Goal: Task Accomplishment & Management: Complete application form

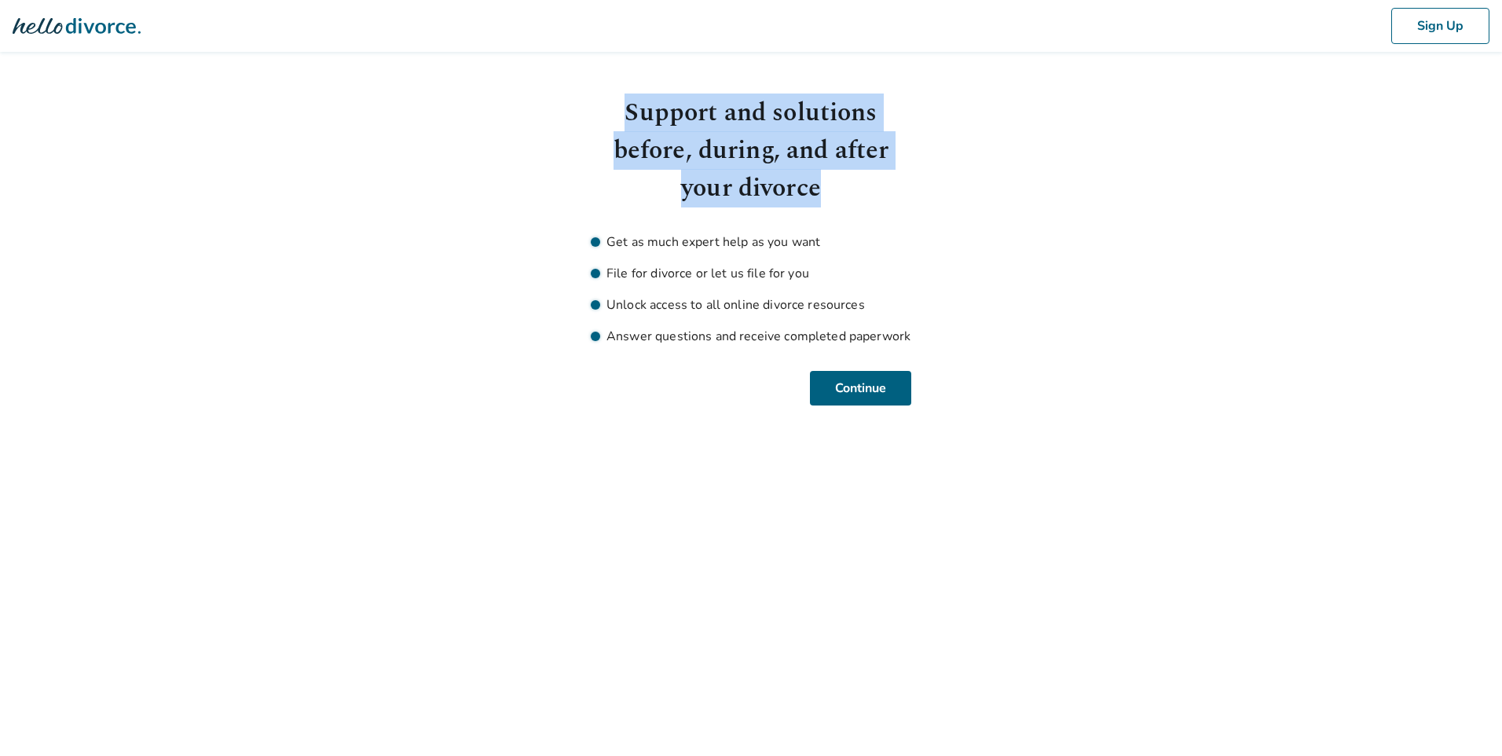
drag, startPoint x: 620, startPoint y: 105, endPoint x: 825, endPoint y: 192, distance: 222.5
click at [825, 192] on h1 "Support and solutions before, during, and after your divorce" at bounding box center [751, 150] width 321 height 113
drag, startPoint x: 665, startPoint y: 115, endPoint x: 852, endPoint y: 181, distance: 199.0
click at [852, 181] on h1 "Support and solutions before, during, and after your divorce" at bounding box center [751, 150] width 321 height 113
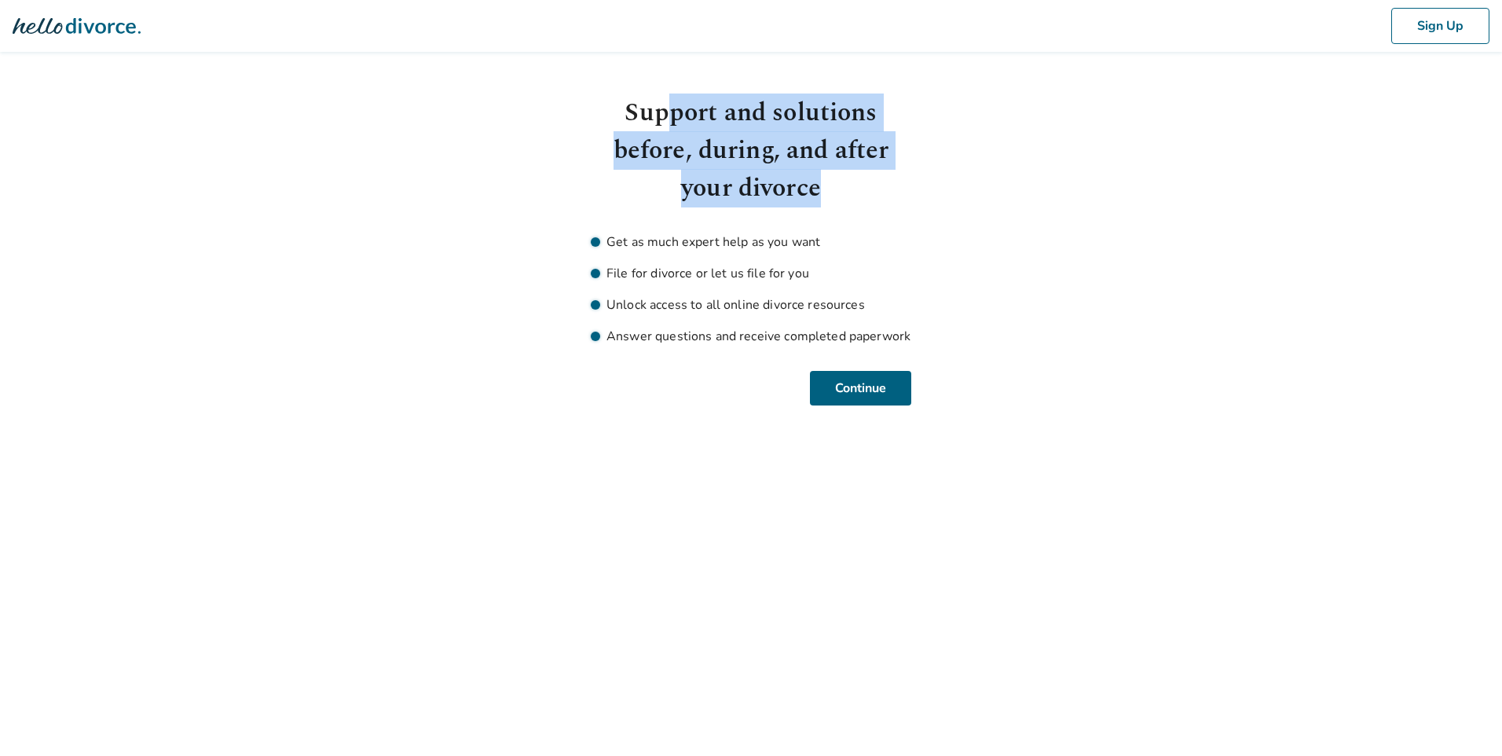
drag, startPoint x: 852, startPoint y: 181, endPoint x: 856, endPoint y: 209, distance: 28.6
click at [852, 181] on h1 "Support and solutions before, during, and after your divorce" at bounding box center [751, 150] width 321 height 113
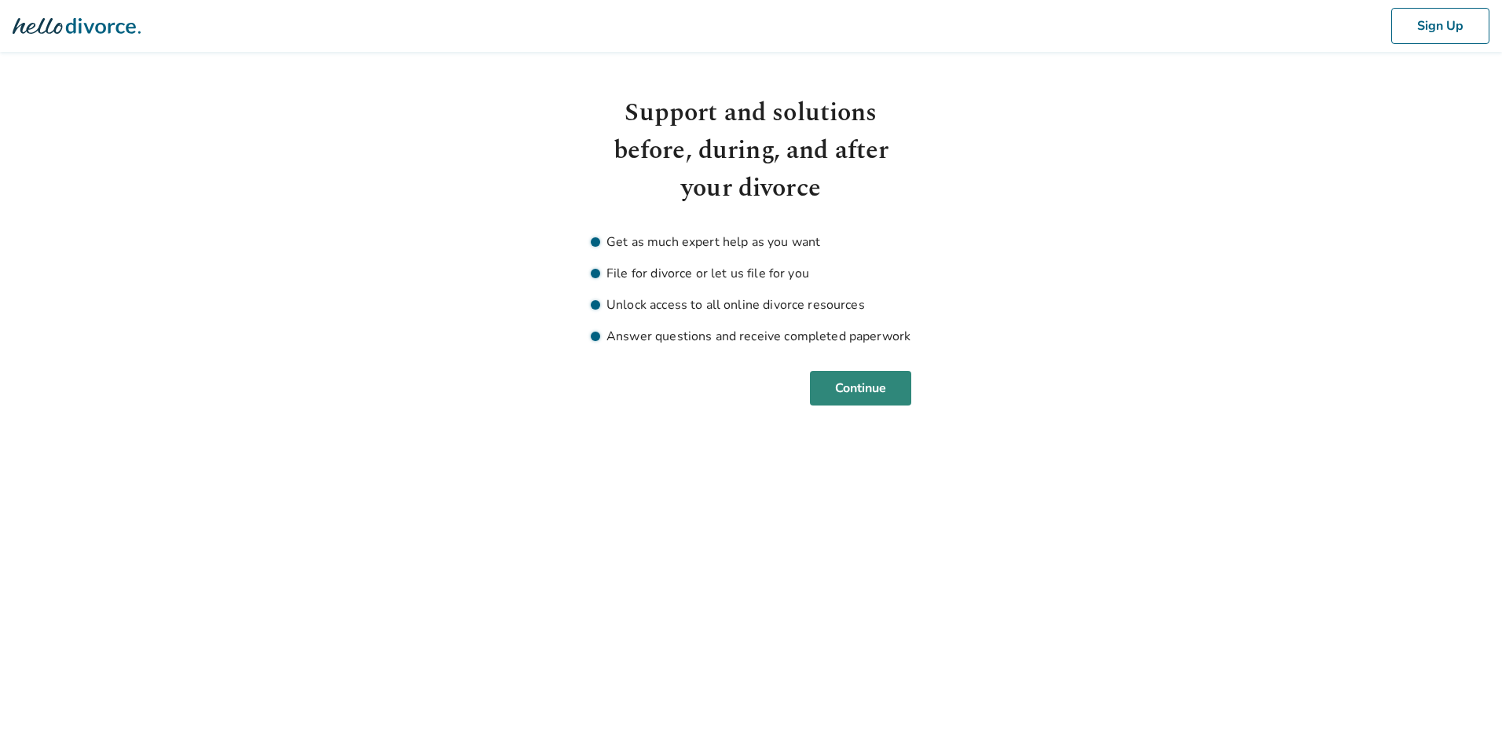
click at [883, 377] on button "Continue" at bounding box center [860, 388] width 101 height 35
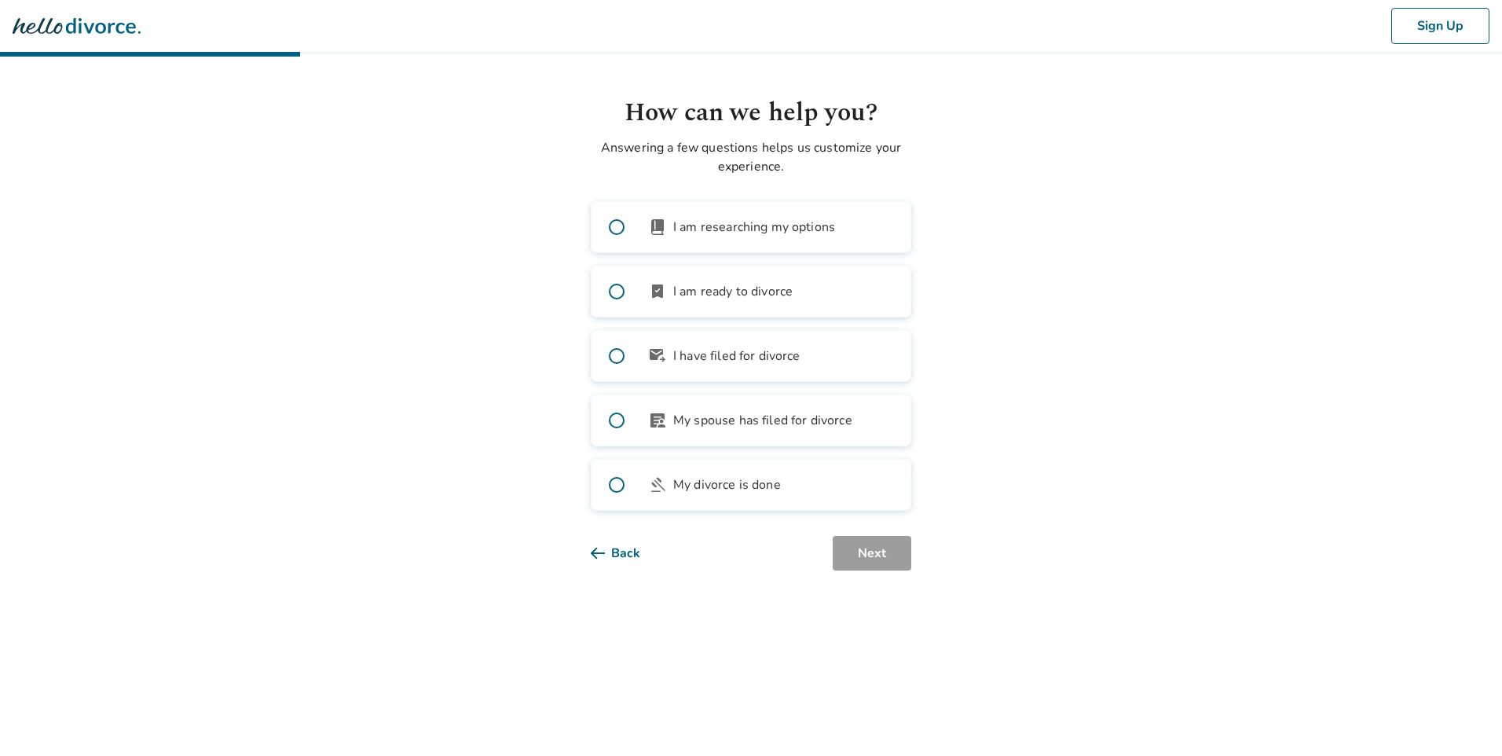
click at [779, 295] on span "I am ready to divorce" at bounding box center [732, 291] width 119 height 19
click at [889, 548] on button "Next" at bounding box center [872, 553] width 79 height 35
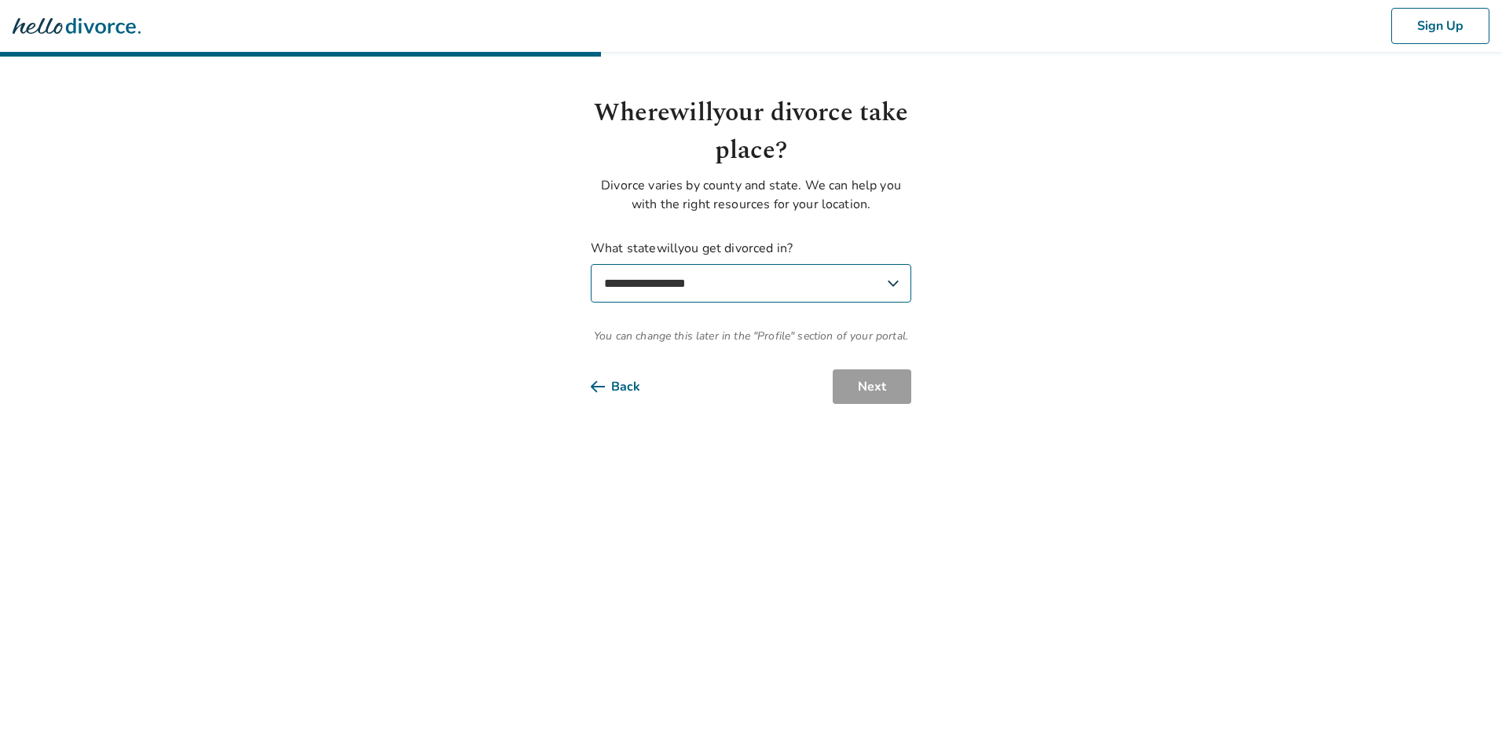
click at [728, 286] on select "**********" at bounding box center [751, 283] width 321 height 38
click at [745, 277] on select "**********" at bounding box center [751, 283] width 321 height 38
click at [777, 277] on select "**********" at bounding box center [751, 283] width 321 height 38
click at [830, 281] on select "**********" at bounding box center [751, 283] width 321 height 38
select select "**"
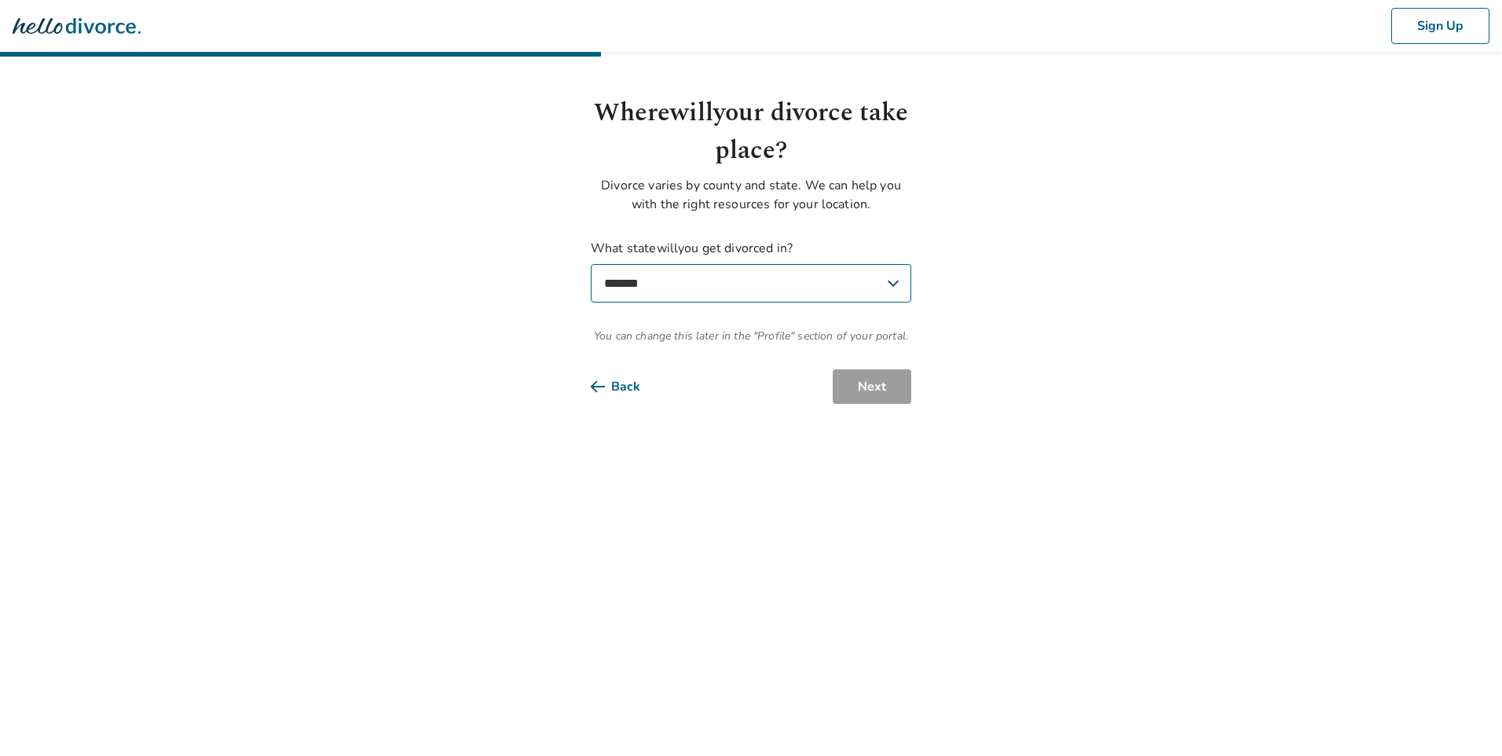
click at [591, 264] on select "**********" at bounding box center [751, 283] width 321 height 38
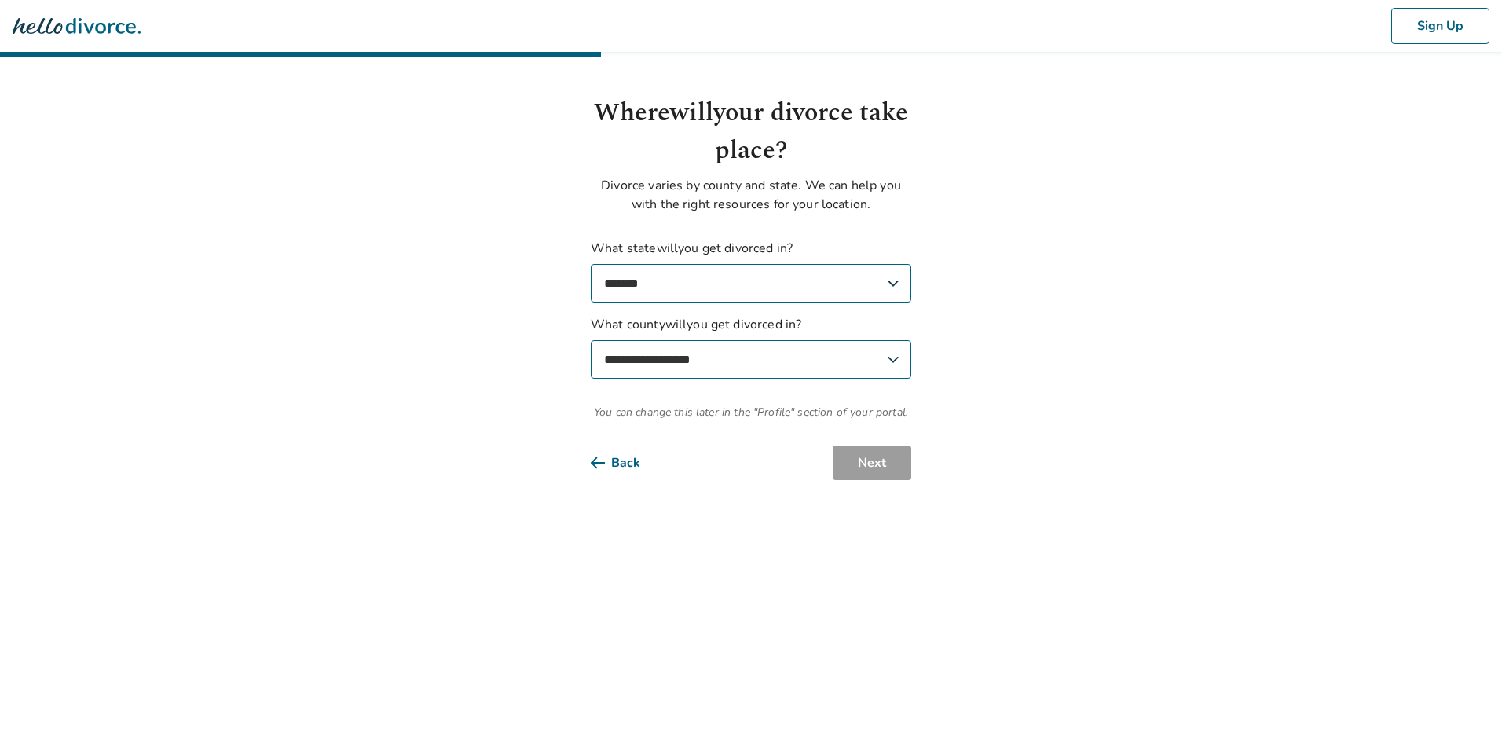
click at [764, 359] on select "**********" at bounding box center [751, 359] width 321 height 38
select select "*********"
click at [591, 340] on select "**********" at bounding box center [751, 359] width 321 height 38
click at [863, 467] on button "Next" at bounding box center [872, 462] width 79 height 35
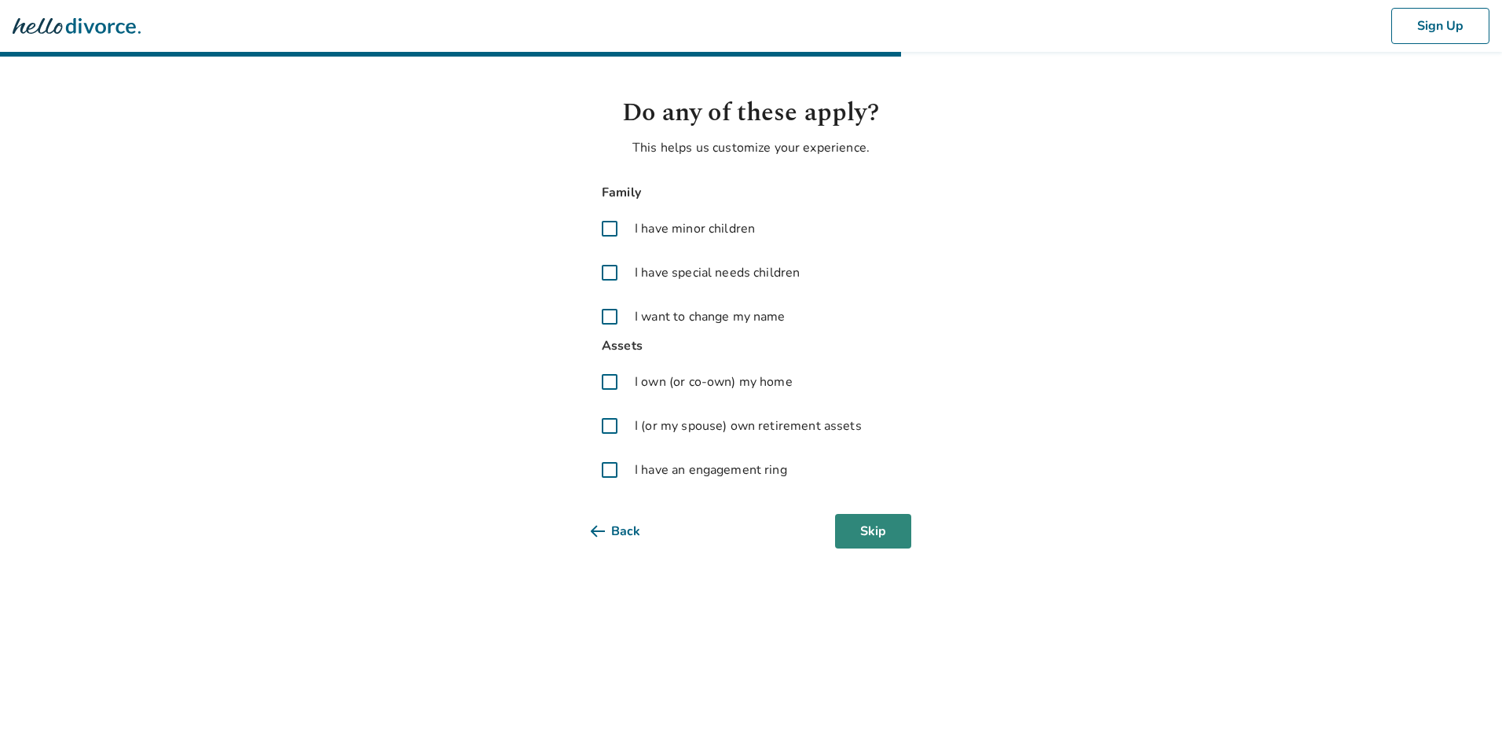
click at [888, 527] on button "Skip" at bounding box center [873, 531] width 76 height 35
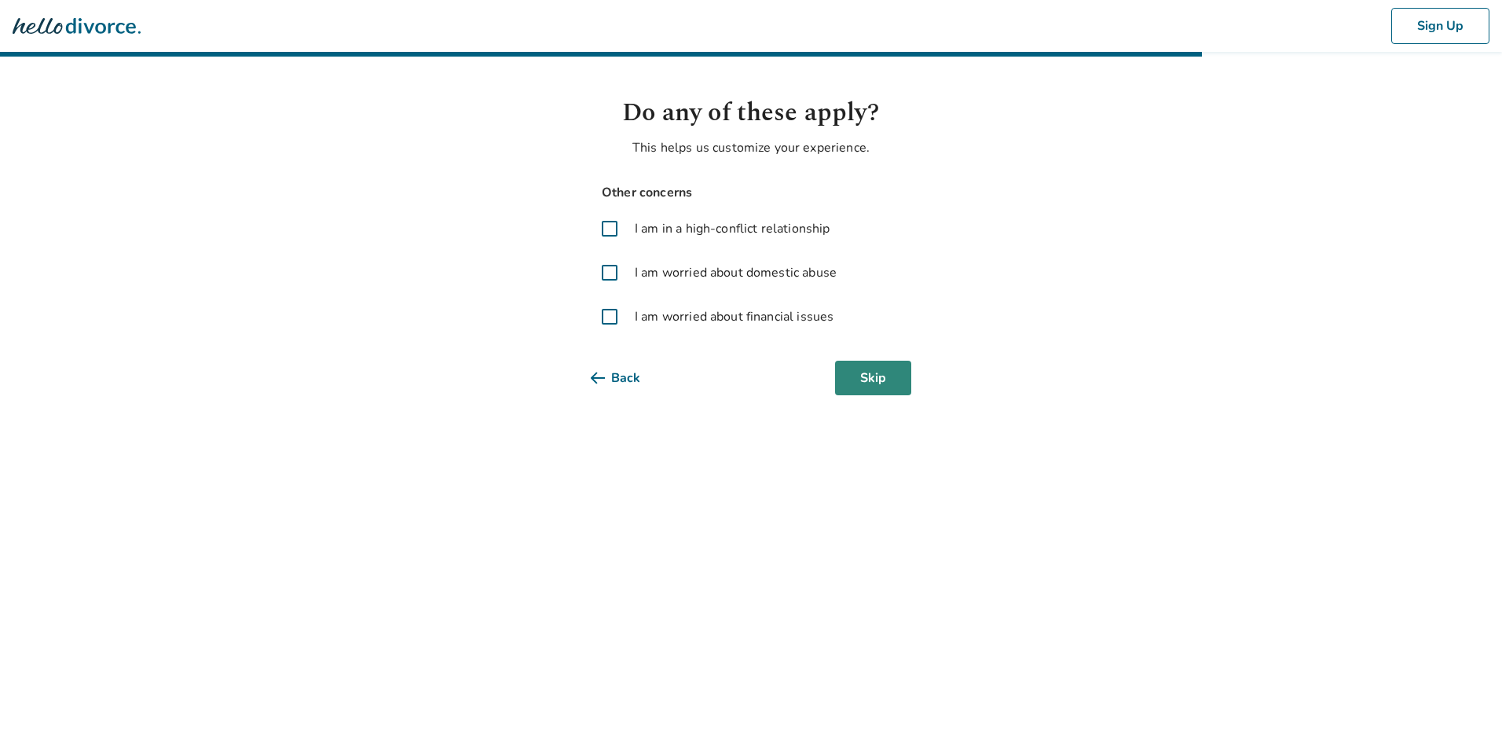
click at [896, 379] on button "Skip" at bounding box center [873, 378] width 76 height 35
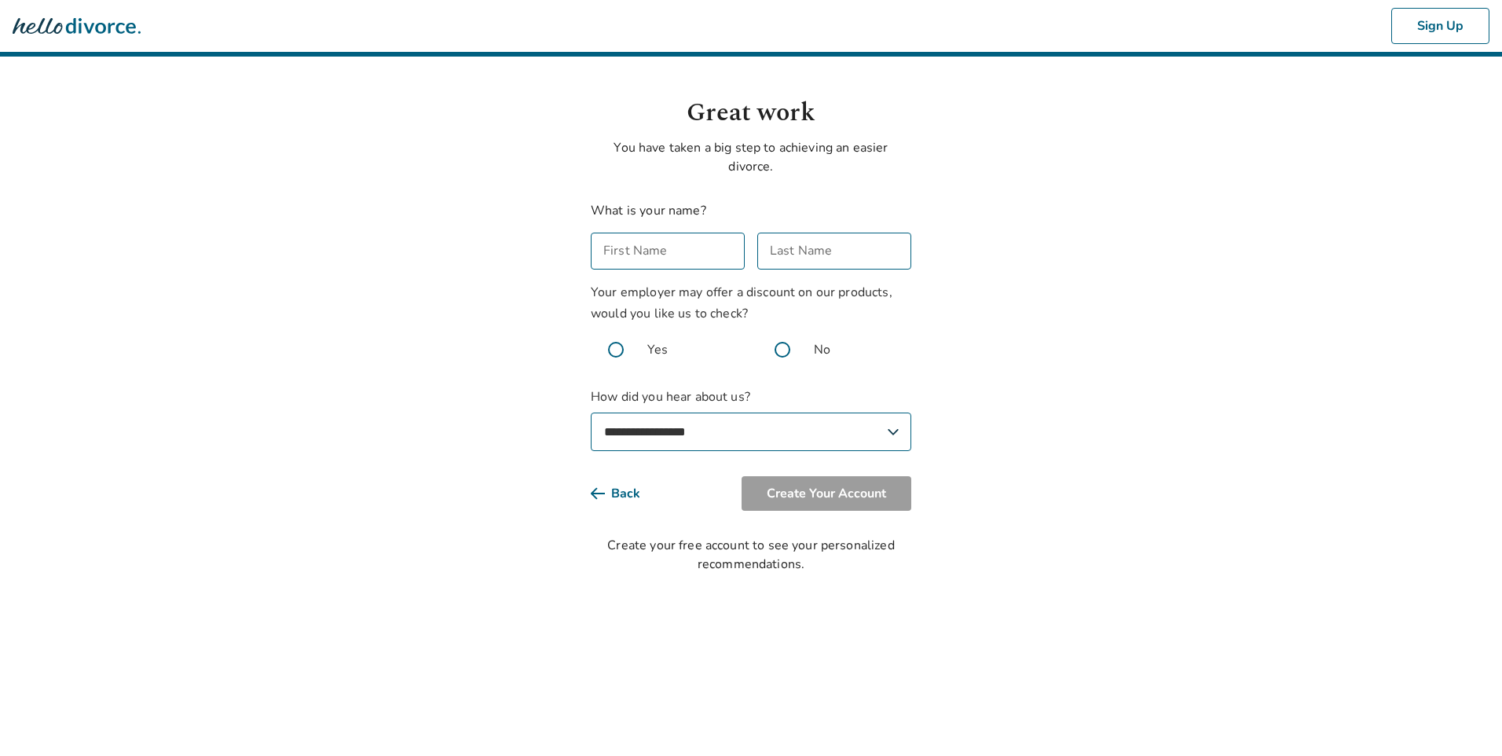
click at [719, 253] on input "First Name" at bounding box center [668, 251] width 154 height 37
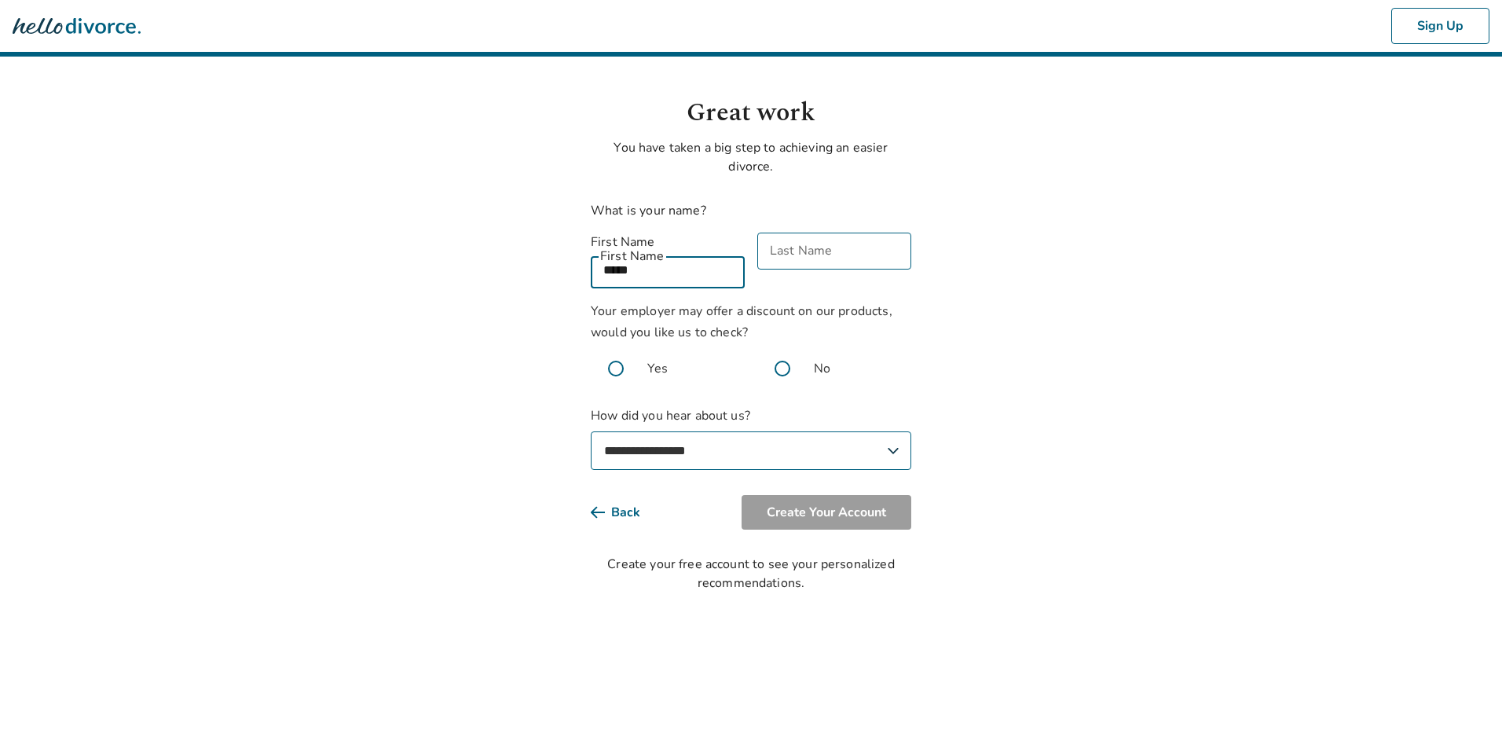
type input "*****"
click at [778, 351] on span at bounding box center [782, 368] width 50 height 50
click at [794, 432] on select "**********" at bounding box center [751, 450] width 321 height 38
select select "**********"
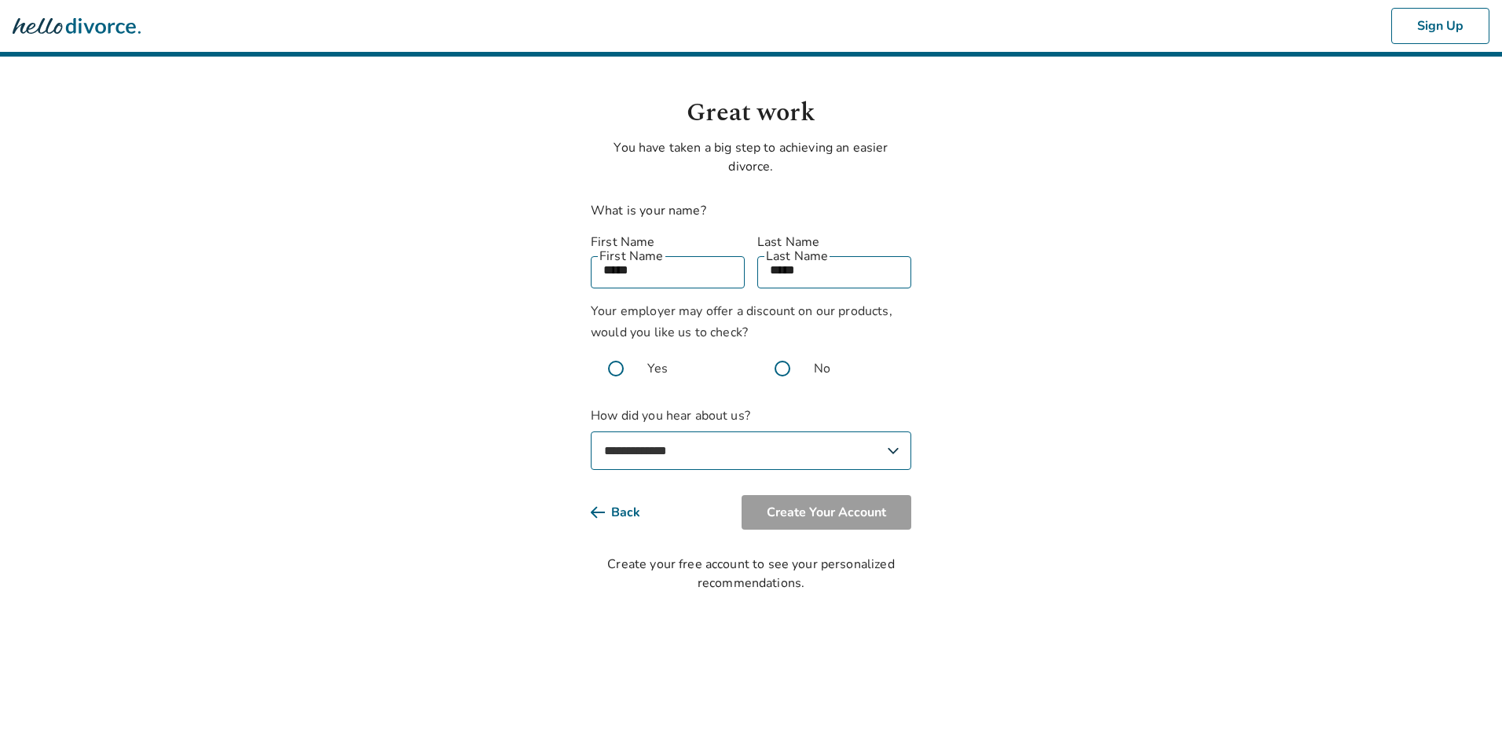
click at [591, 431] on select "**********" at bounding box center [751, 450] width 321 height 38
click at [793, 508] on button "Create Your Account" at bounding box center [827, 512] width 170 height 35
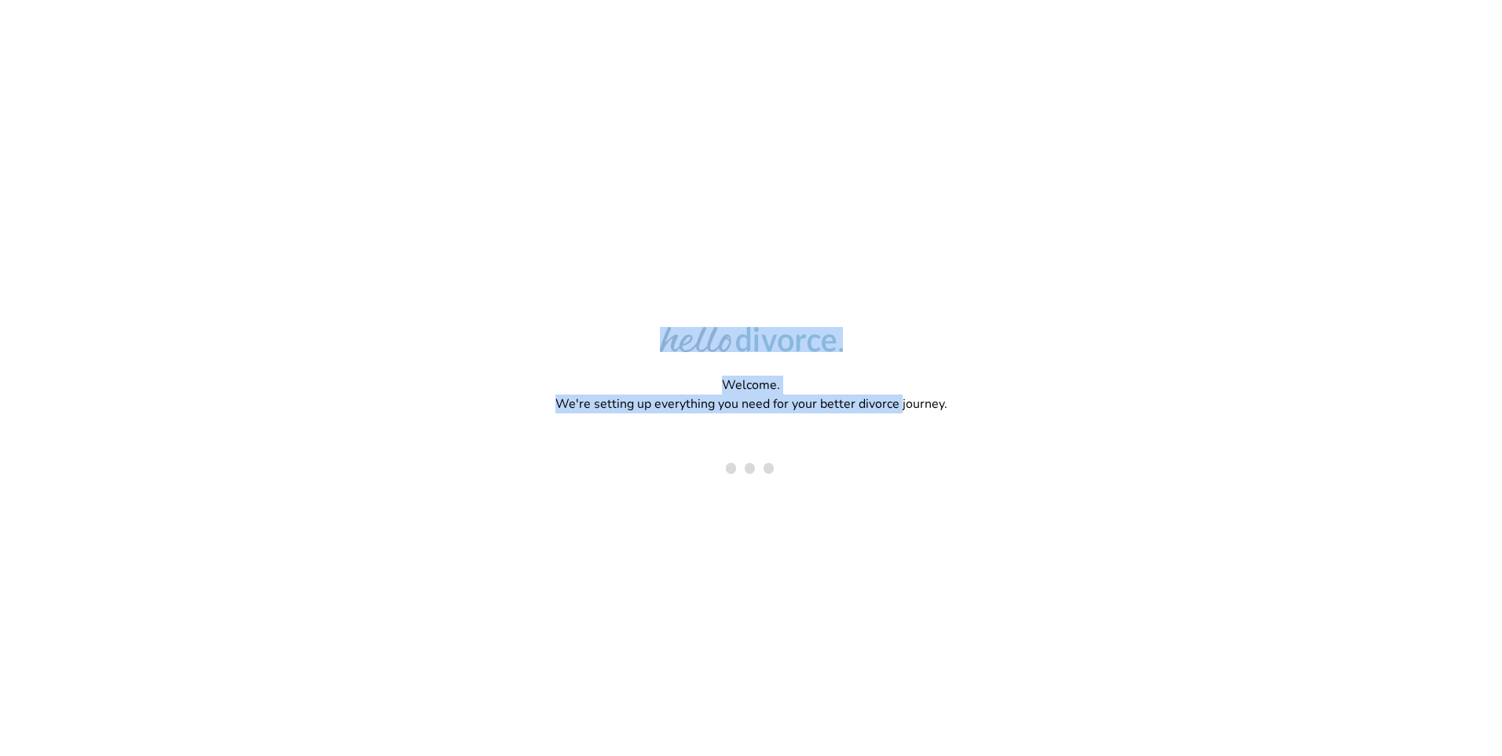
drag, startPoint x: 623, startPoint y: 322, endPoint x: 897, endPoint y: 460, distance: 307.1
click at [897, 460] on div "Welcome. We're setting up everything you need for your better divorce journey." at bounding box center [751, 327] width 1502 height 654
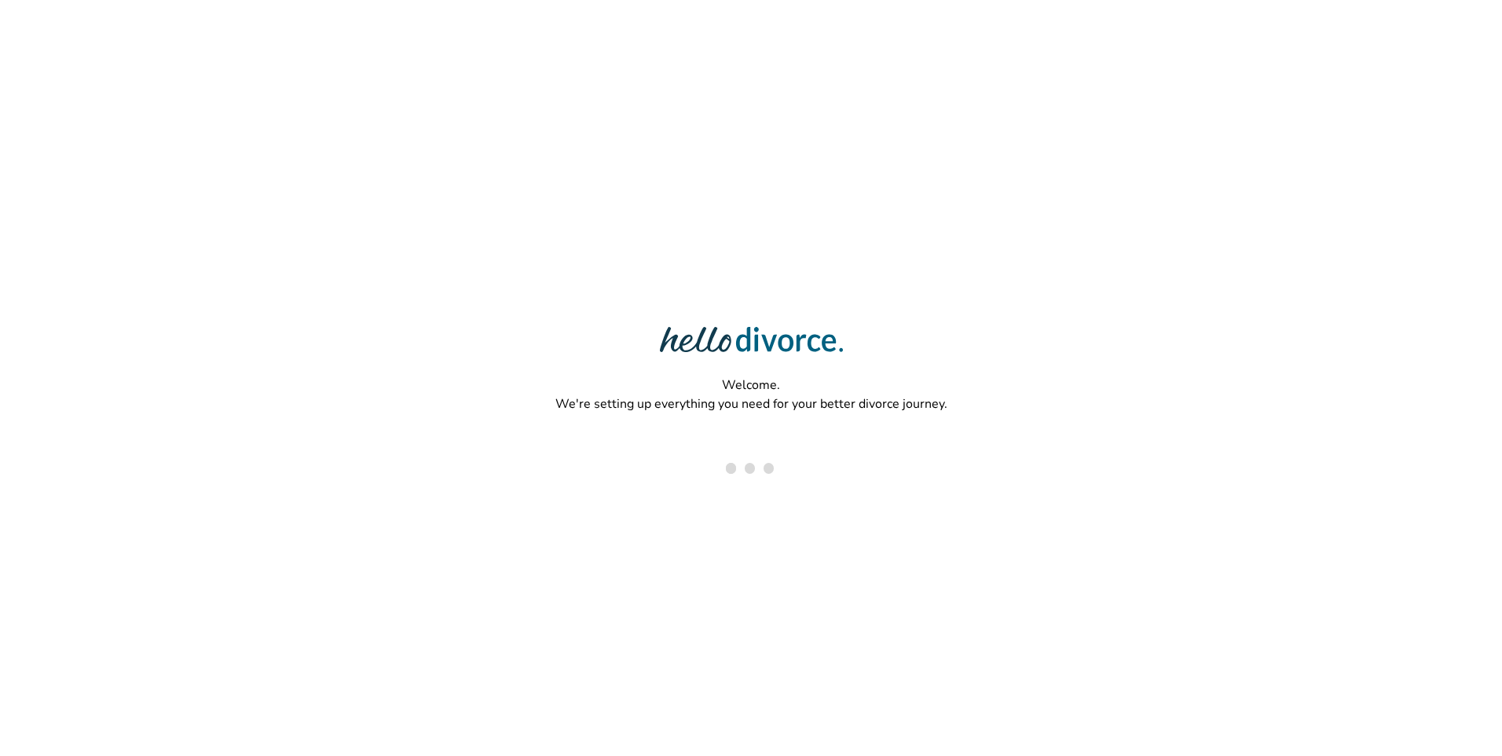
drag, startPoint x: 897, startPoint y: 460, endPoint x: 1024, endPoint y: 496, distance: 131.3
click at [1024, 496] on div "Welcome. We're setting up everything you need for your better divorce journey." at bounding box center [751, 327] width 1502 height 654
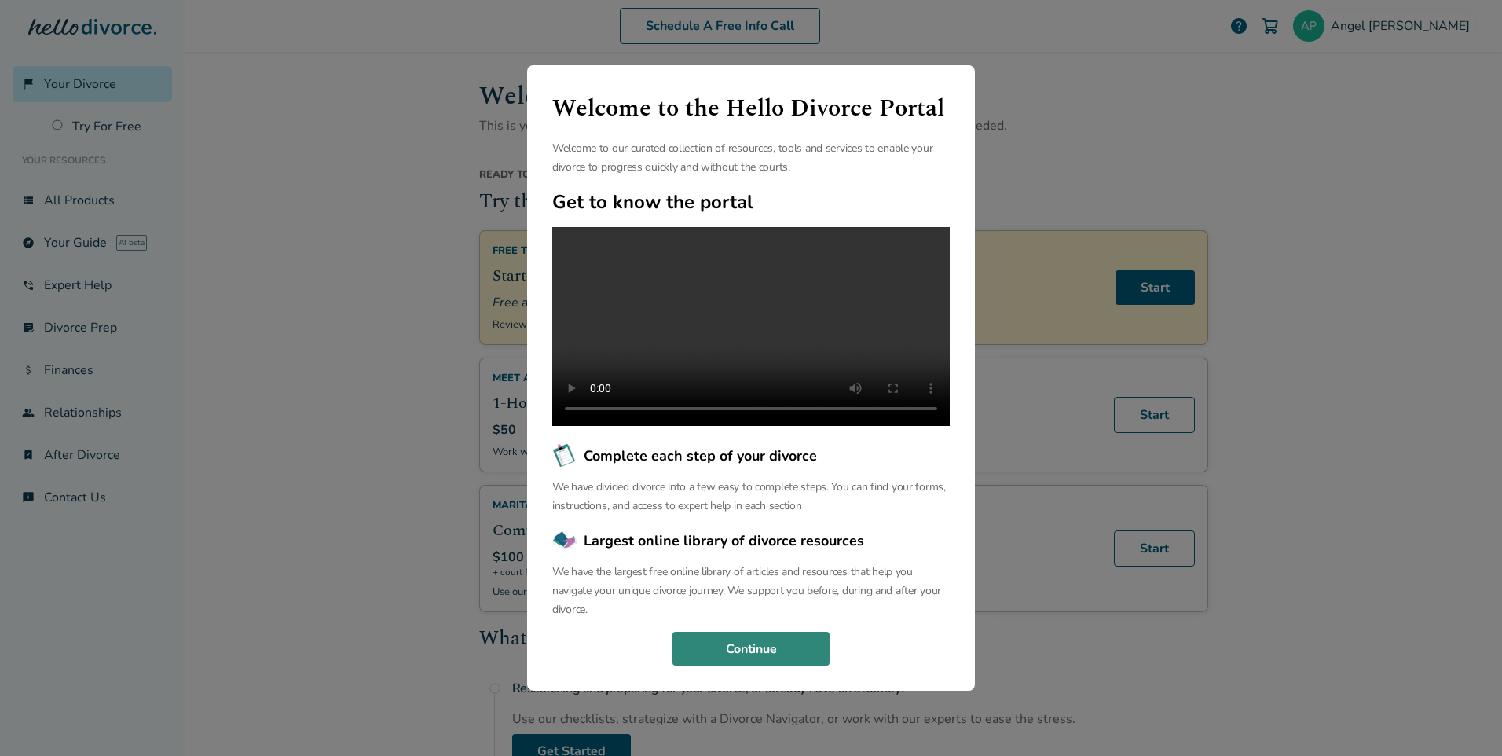
click at [728, 666] on button "Continue" at bounding box center [751, 649] width 157 height 35
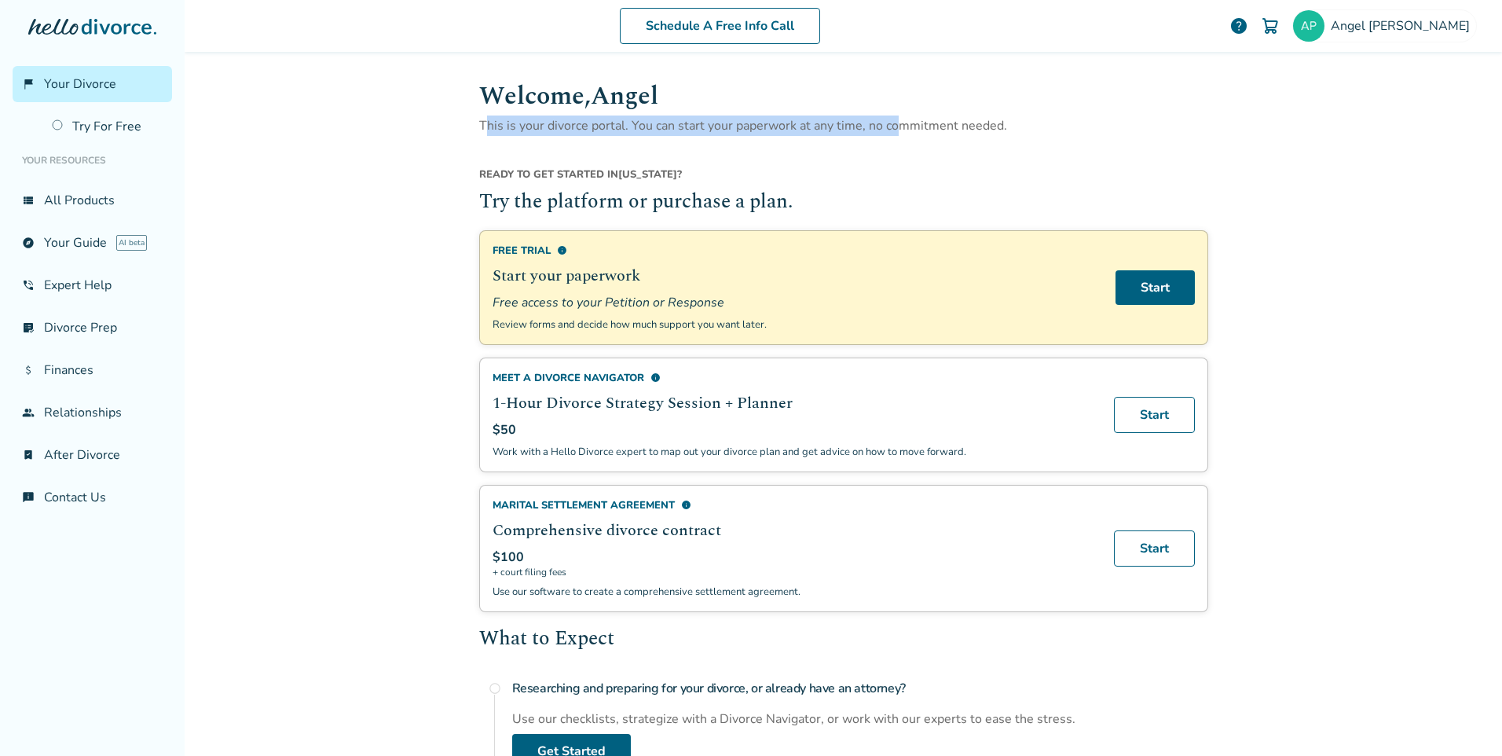
drag, startPoint x: 483, startPoint y: 122, endPoint x: 896, endPoint y: 140, distance: 413.7
drag, startPoint x: 896, startPoint y: 140, endPoint x: 920, endPoint y: 167, distance: 35.6
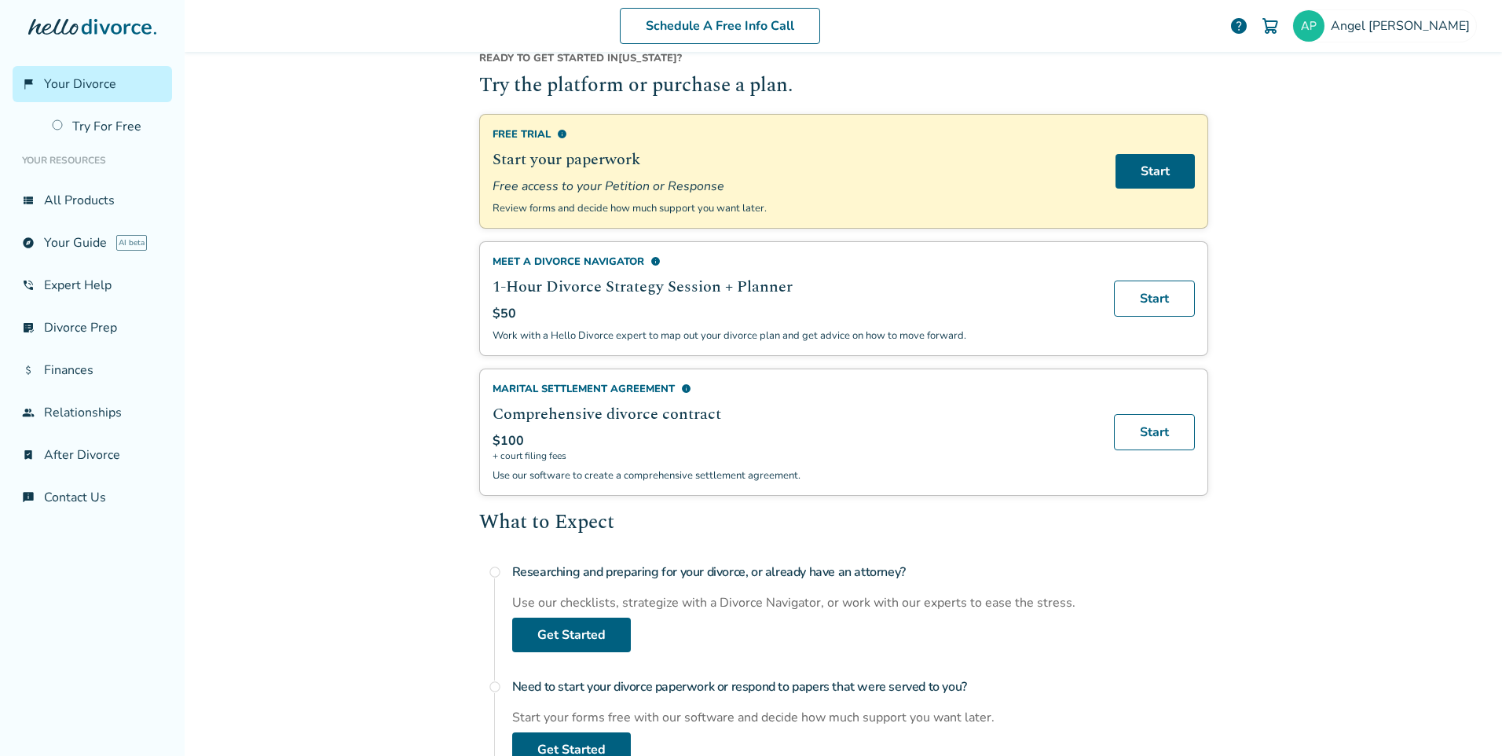
scroll to position [79, 0]
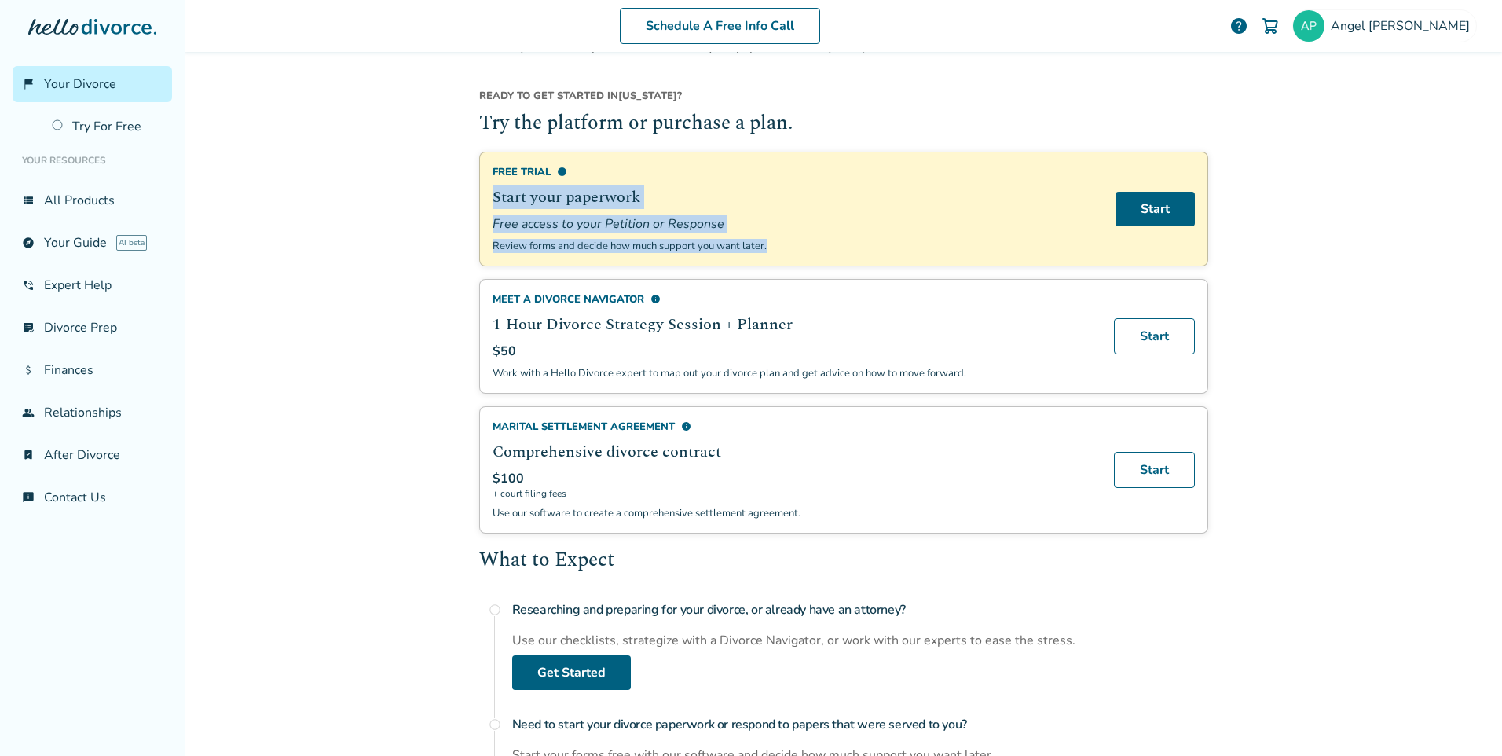
drag, startPoint x: 486, startPoint y: 195, endPoint x: 774, endPoint y: 241, distance: 292.0
click at [774, 241] on div "Free Trial info Start your paperwork Free access to your Petition or Response R…" at bounding box center [843, 209] width 729 height 115
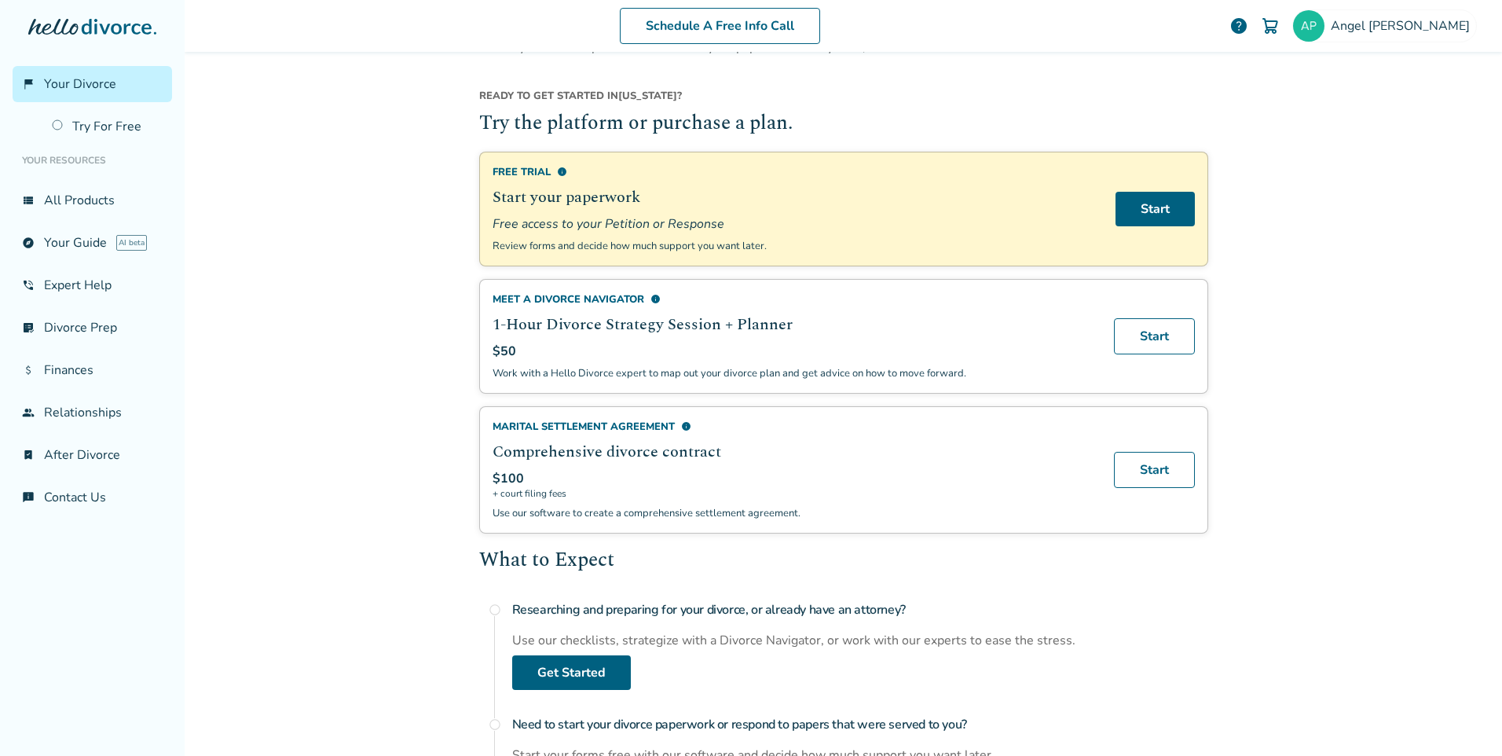
drag, startPoint x: 774, startPoint y: 241, endPoint x: 880, endPoint y: 83, distance: 190.2
click at [878, 115] on h2 "Try the platform or purchase a plan." at bounding box center [843, 124] width 729 height 30
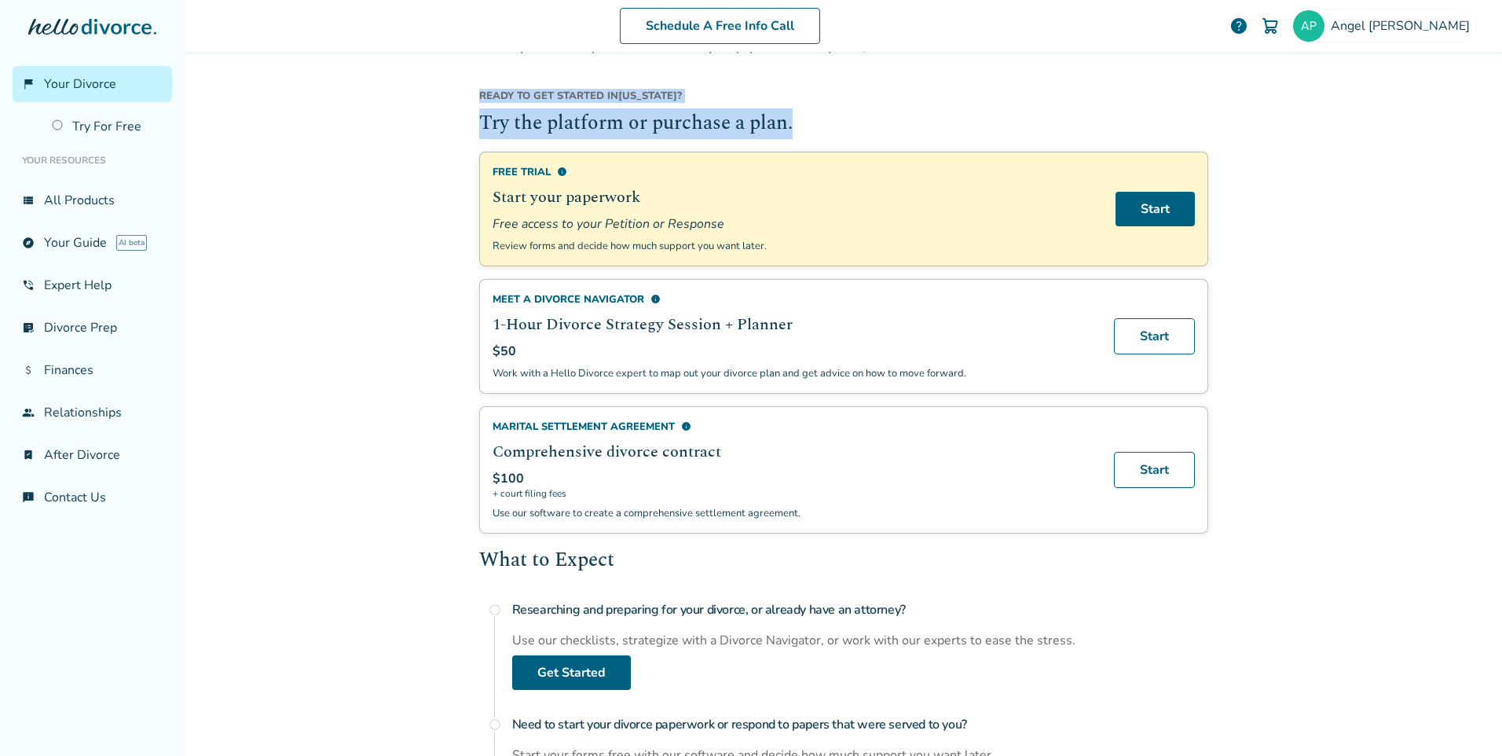
drag, startPoint x: 812, startPoint y: 123, endPoint x: 466, endPoint y: 86, distance: 347.7
drag, startPoint x: 466, startPoint y: 86, endPoint x: 465, endPoint y: 99, distance: 13.4
drag, startPoint x: 478, startPoint y: 88, endPoint x: 790, endPoint y: 121, distance: 313.6
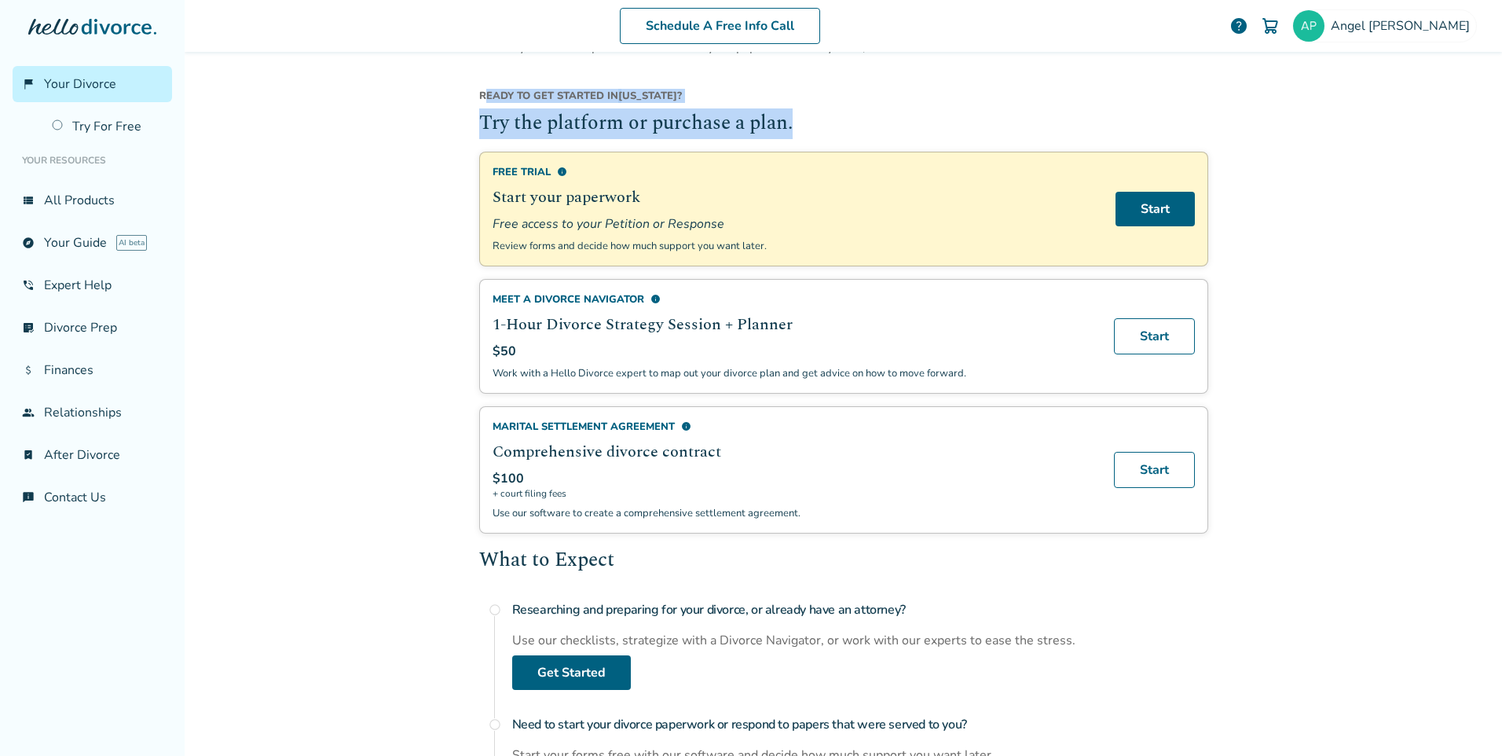
click at [795, 123] on h2 "Try the platform or purchase a plan." at bounding box center [843, 124] width 729 height 30
drag, startPoint x: 791, startPoint y: 126, endPoint x: 423, endPoint y: 90, distance: 369.4
click at [423, 90] on div "Schedule A Free Info Call Angel Perez help Schedule A Free Call Angel Perez per…" at bounding box center [844, 378] width 1318 height 756
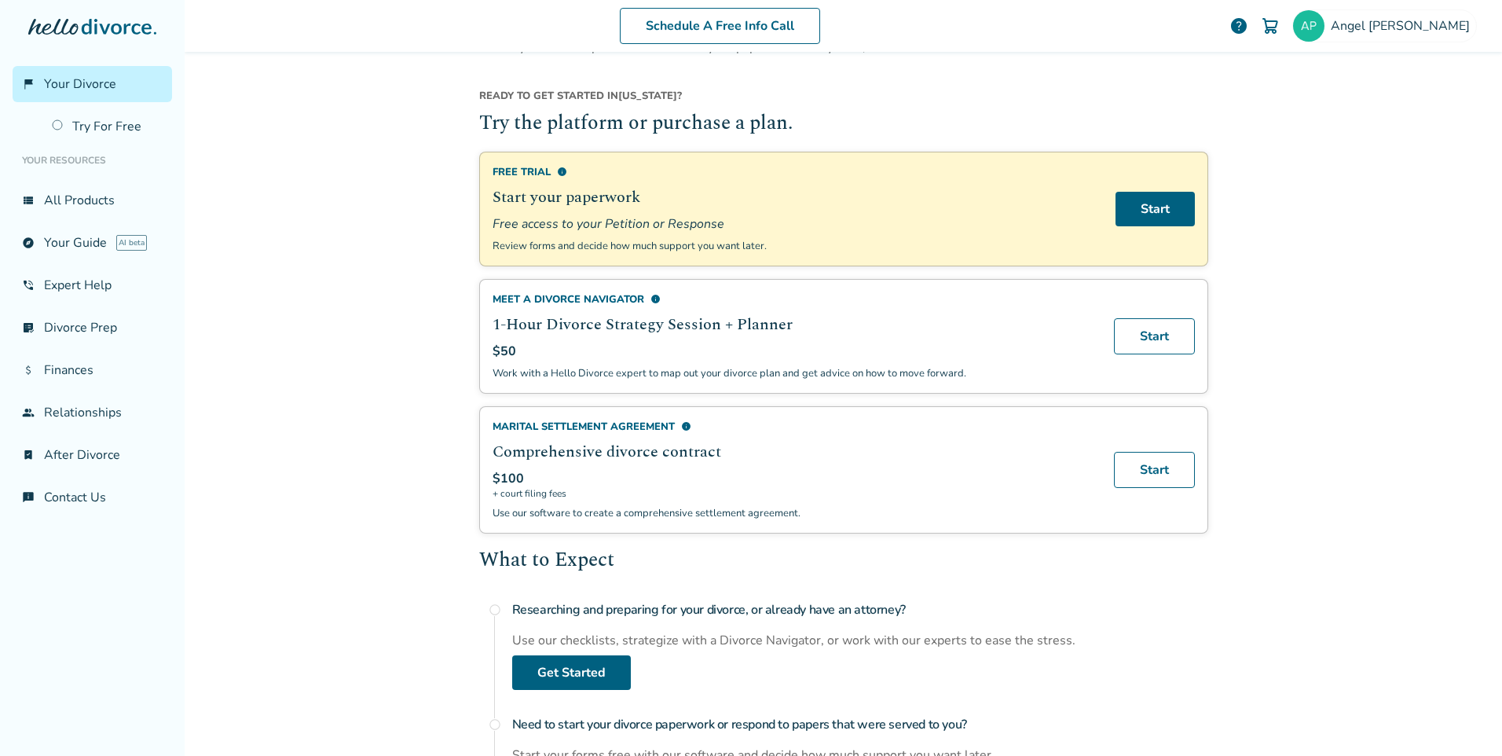
drag, startPoint x: 423, startPoint y: 90, endPoint x: 403, endPoint y: 171, distance: 83.5
click at [403, 171] on div "Schedule A Free Info Call Angel Perez help Schedule A Free Call Angel Perez per…" at bounding box center [844, 378] width 1318 height 756
click at [1295, 330] on div "Schedule A Free Info Call Angel Perez help Schedule A Free Call Angel Perez per…" at bounding box center [844, 378] width 1318 height 756
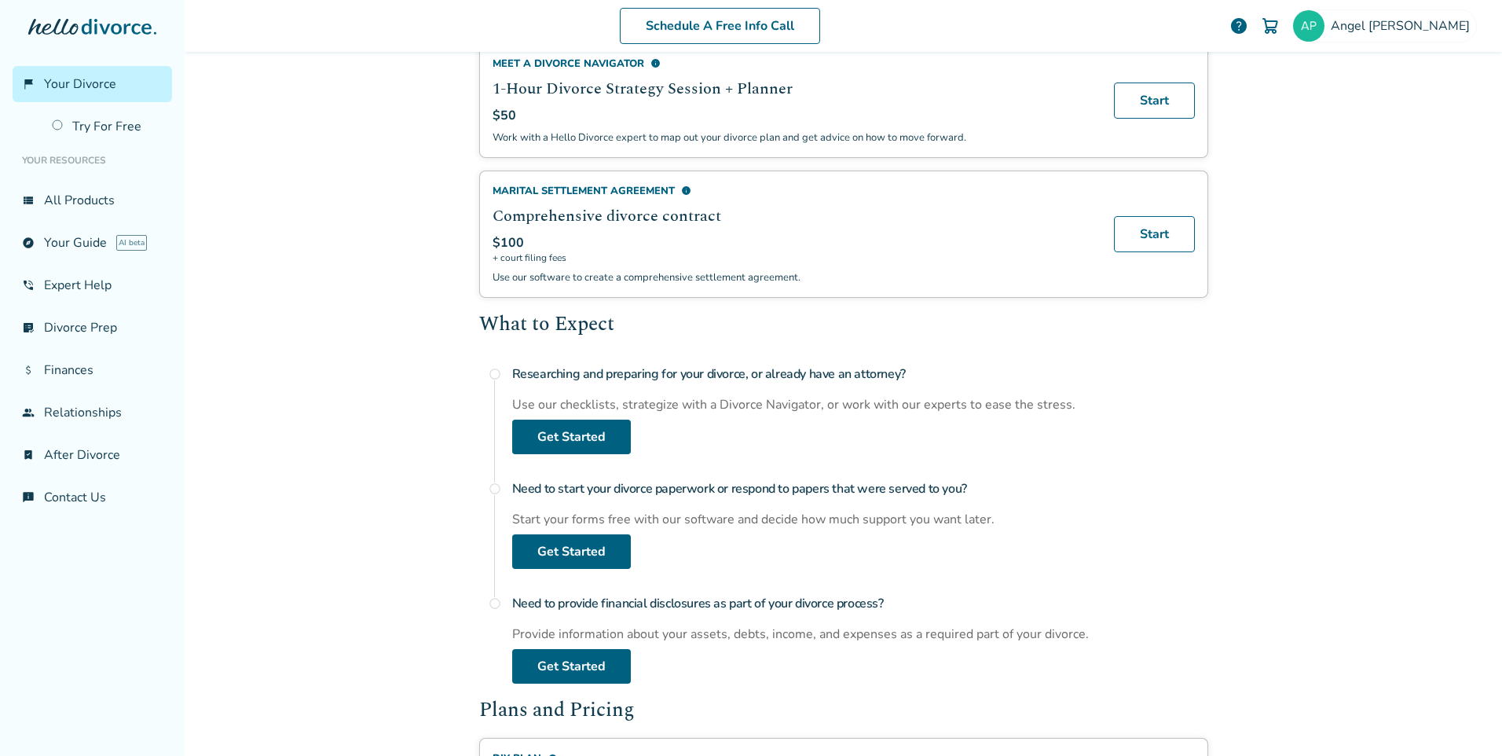
scroll to position [471, 0]
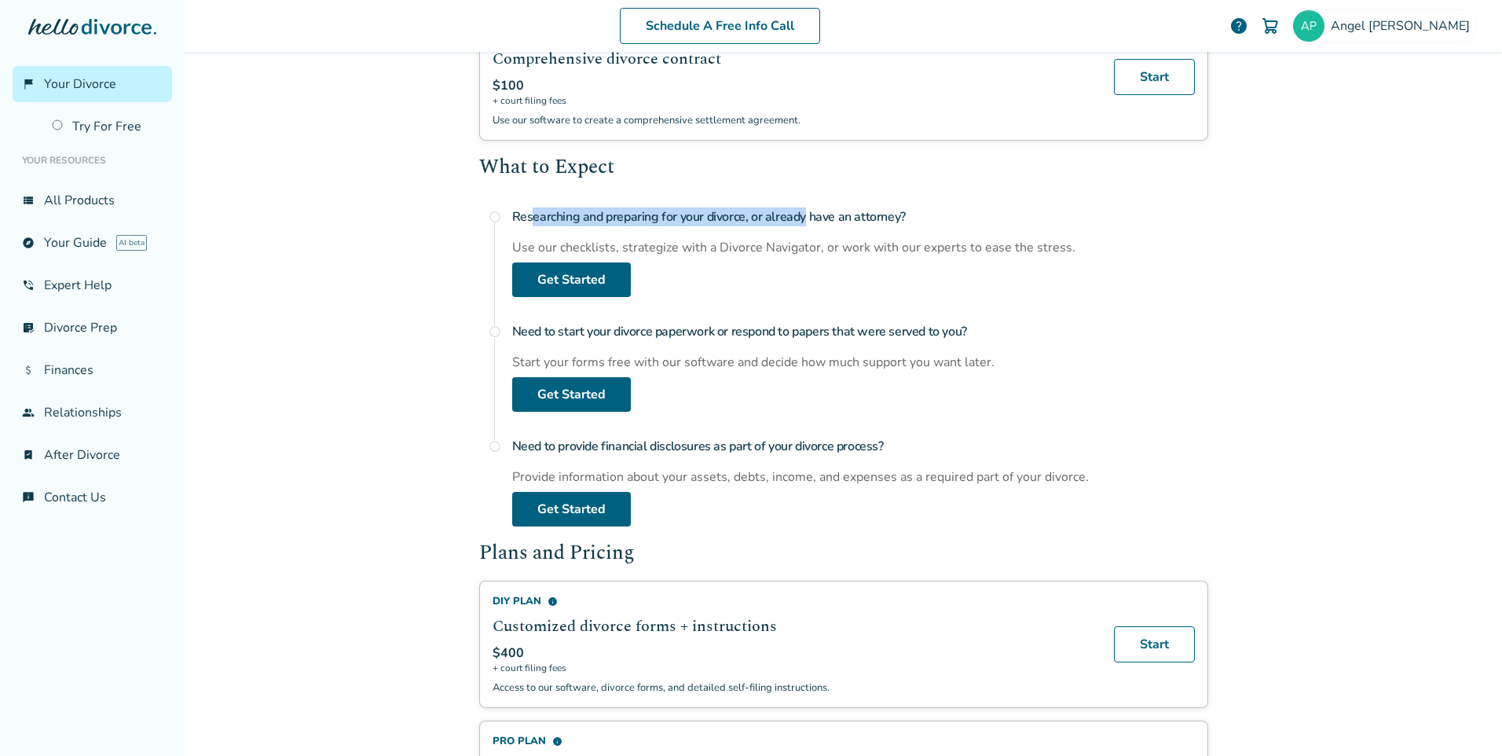
drag, startPoint x: 529, startPoint y: 219, endPoint x: 800, endPoint y: 217, distance: 271.1
click at [799, 217] on h4 "Researching and preparing for your divorce, or already have an attorney?" at bounding box center [860, 216] width 696 height 31
drag, startPoint x: 800, startPoint y: 217, endPoint x: 910, endPoint y: 229, distance: 110.7
click at [910, 229] on h4 "Researching and preparing for your divorce, or already have an attorney?" at bounding box center [860, 216] width 696 height 31
drag, startPoint x: 580, startPoint y: 214, endPoint x: 744, endPoint y: 209, distance: 164.3
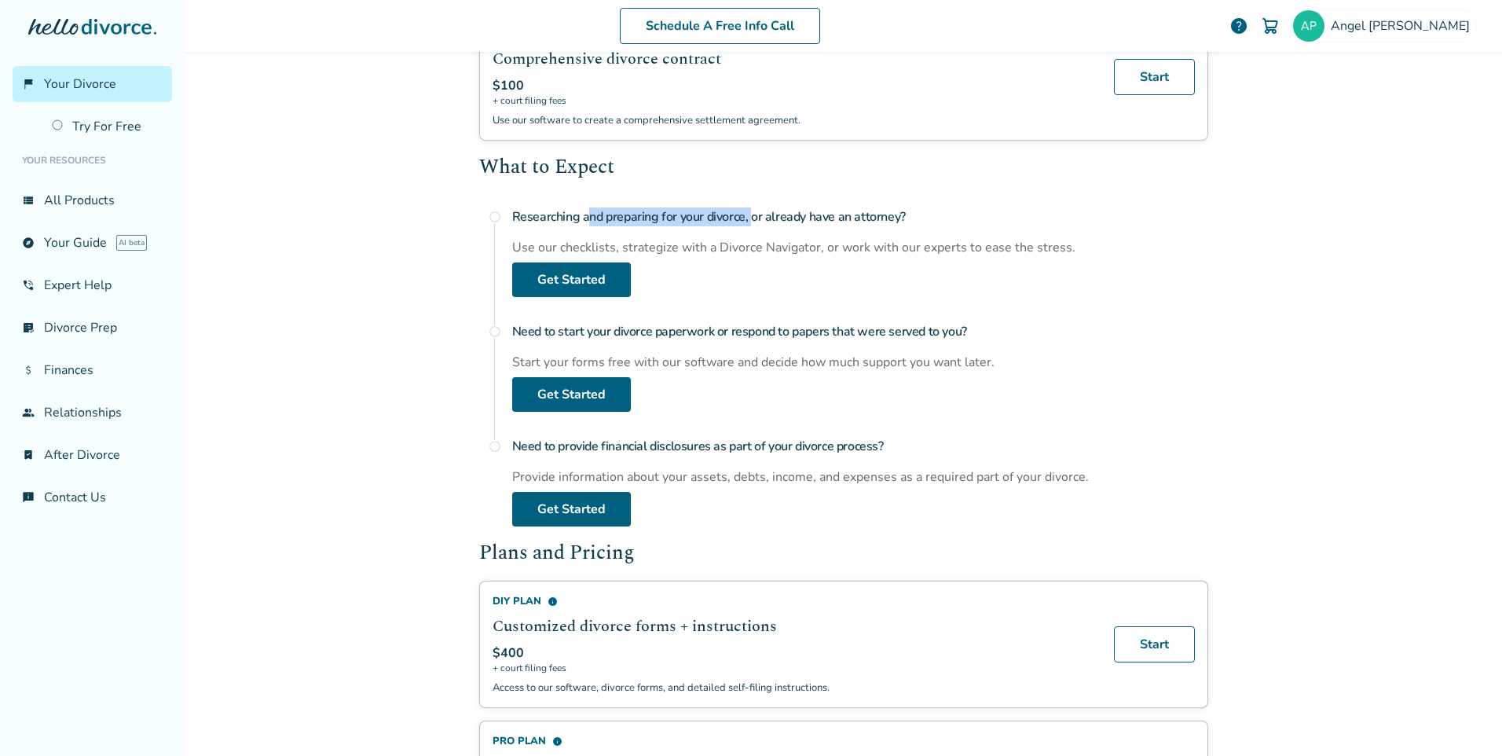
click at [744, 209] on h4 "Researching and preparing for your divorce, or already have an attorney?" at bounding box center [860, 216] width 696 height 31
drag, startPoint x: 744, startPoint y: 209, endPoint x: 767, endPoint y: 233, distance: 32.8
click at [767, 233] on h4 "Researching and preparing for your divorce, or already have an attorney?" at bounding box center [860, 216] width 696 height 31
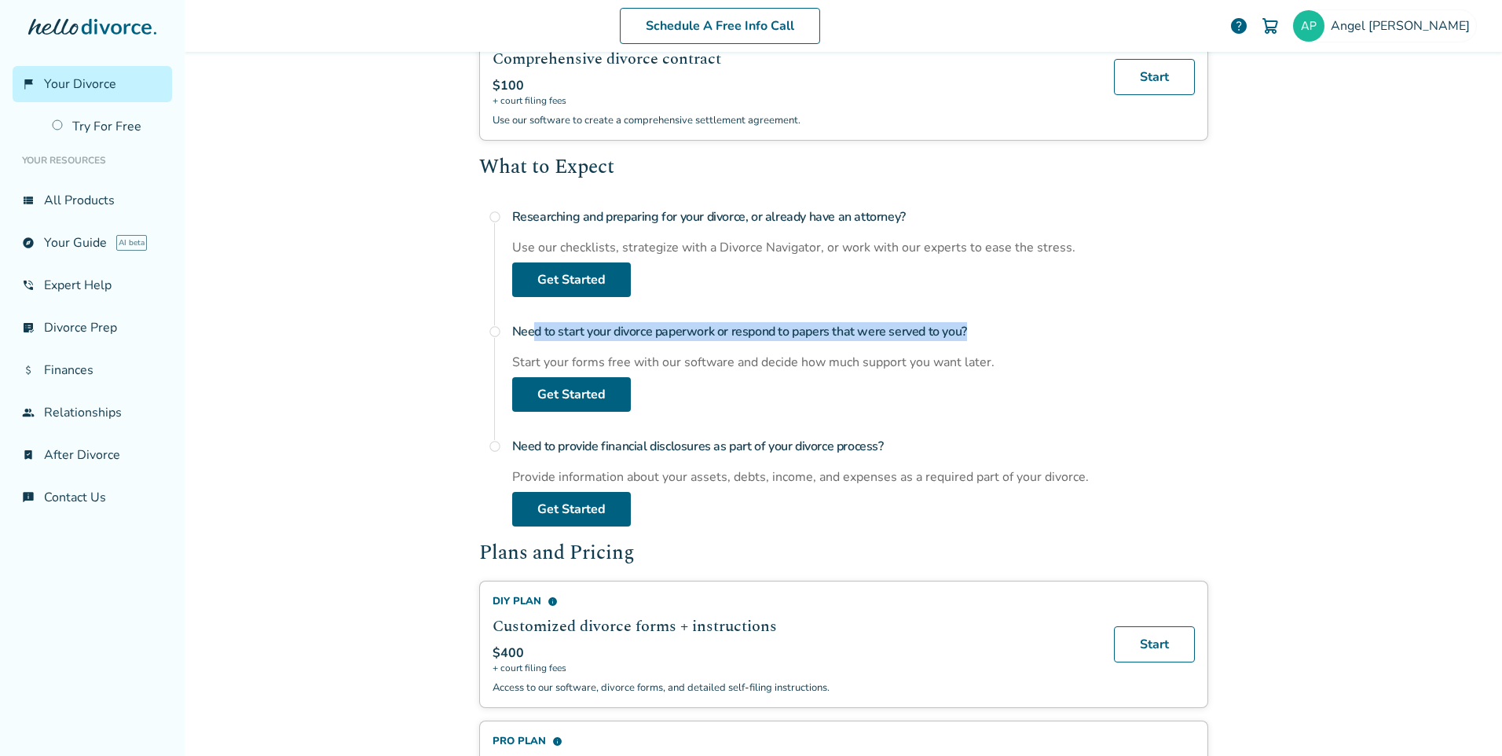
drag, startPoint x: 526, startPoint y: 331, endPoint x: 960, endPoint y: 332, distance: 433.7
click at [960, 332] on h4 "Need to start your divorce paperwork or respond to papers that were served to y…" at bounding box center [860, 331] width 696 height 31
drag, startPoint x: 960, startPoint y: 332, endPoint x: 990, endPoint y: 355, distance: 37.6
click at [990, 355] on div "Start your forms free with our software and decide how much support you want la…" at bounding box center [860, 362] width 696 height 17
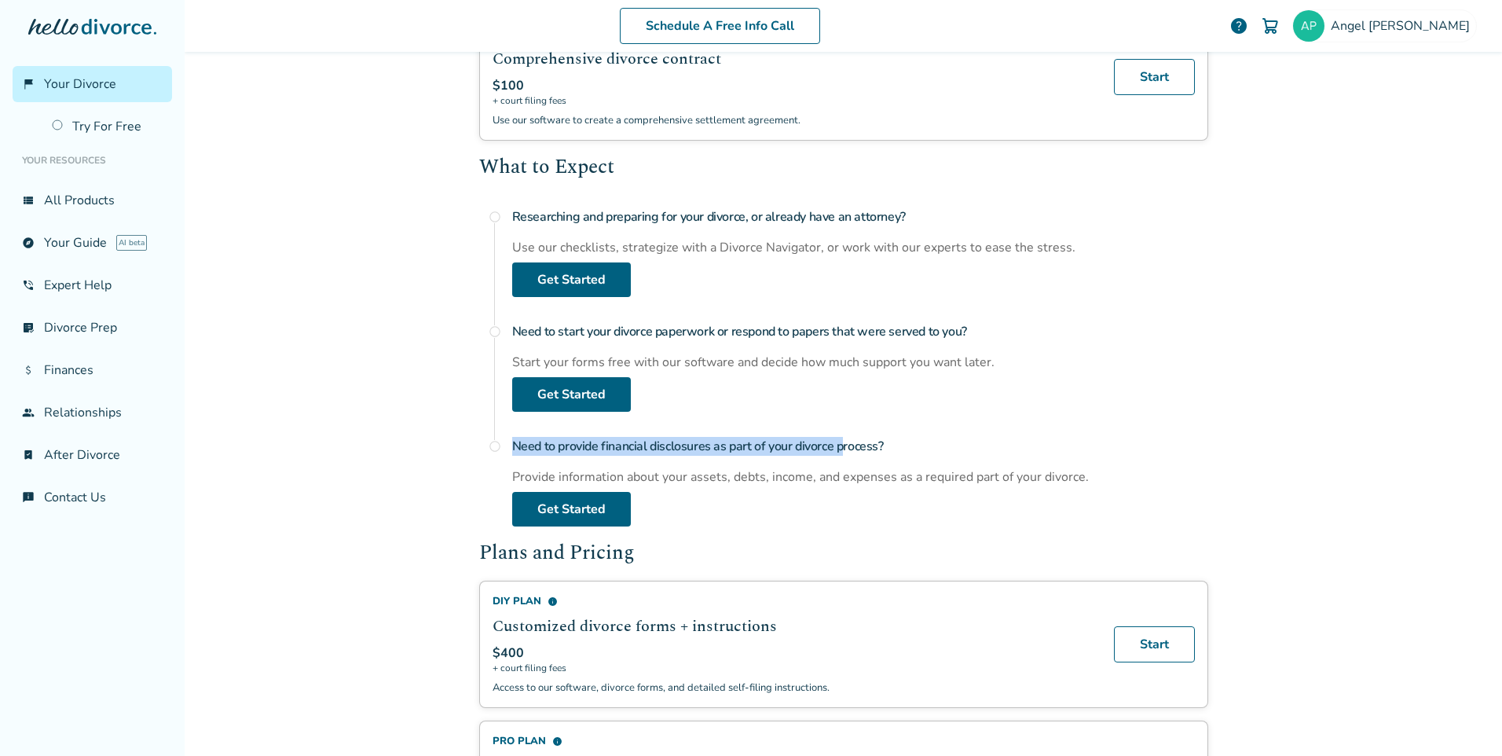
drag, startPoint x: 508, startPoint y: 453, endPoint x: 839, endPoint y: 449, distance: 331.6
click at [839, 449] on h4 "Need to provide financial disclosures as part of your divorce process?" at bounding box center [860, 446] width 696 height 31
drag, startPoint x: 839, startPoint y: 449, endPoint x: 900, endPoint y: 453, distance: 61.5
click at [900, 453] on h4 "Need to provide financial disclosures as part of your divorce process?" at bounding box center [860, 446] width 696 height 31
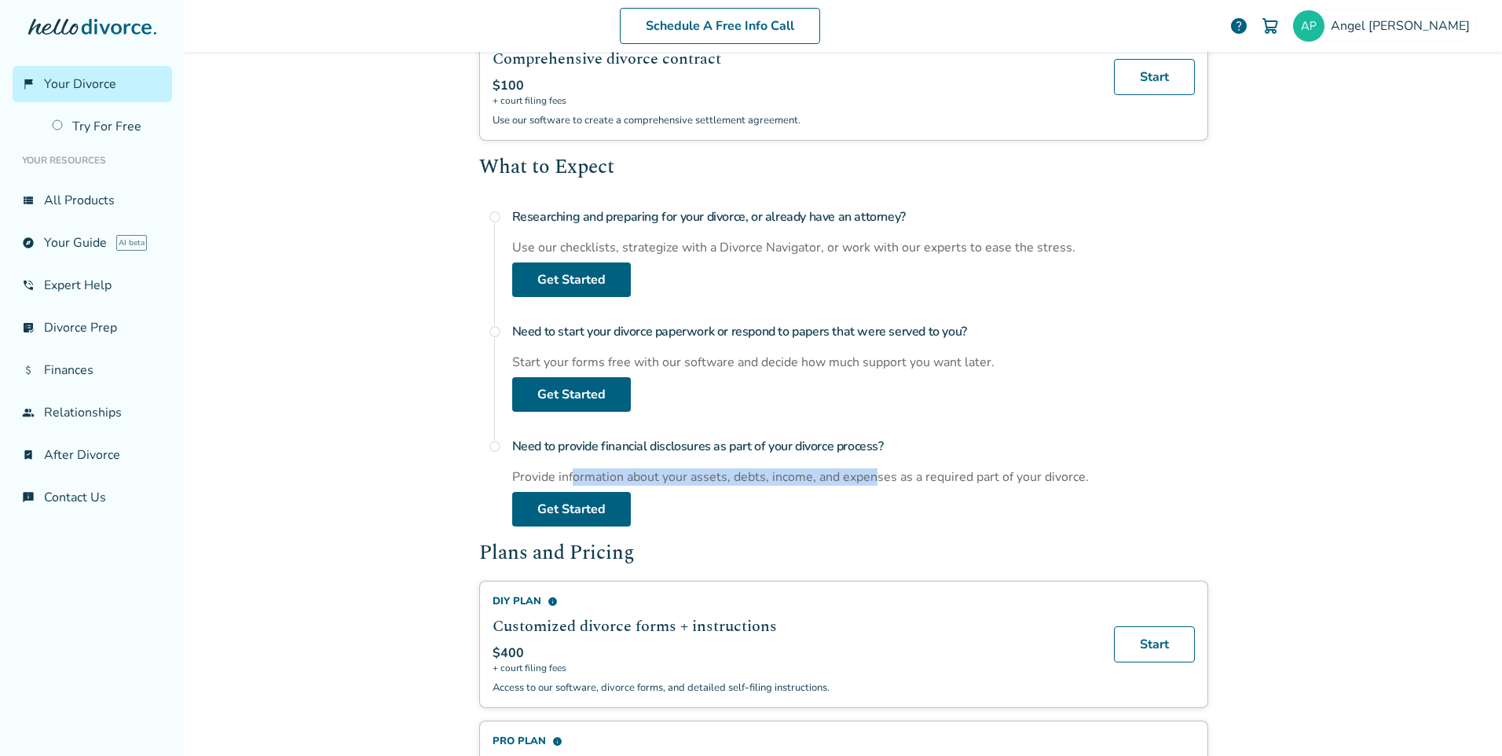
drag, startPoint x: 566, startPoint y: 475, endPoint x: 869, endPoint y: 486, distance: 303.5
click at [869, 486] on div "Need to provide financial disclosures as part of your divorce process? Provide …" at bounding box center [860, 479] width 696 height 96
drag, startPoint x: 869, startPoint y: 486, endPoint x: 961, endPoint y: 501, distance: 93.1
click at [961, 501] on div "Need to provide financial disclosures as part of your divorce process? Provide …" at bounding box center [860, 479] width 696 height 96
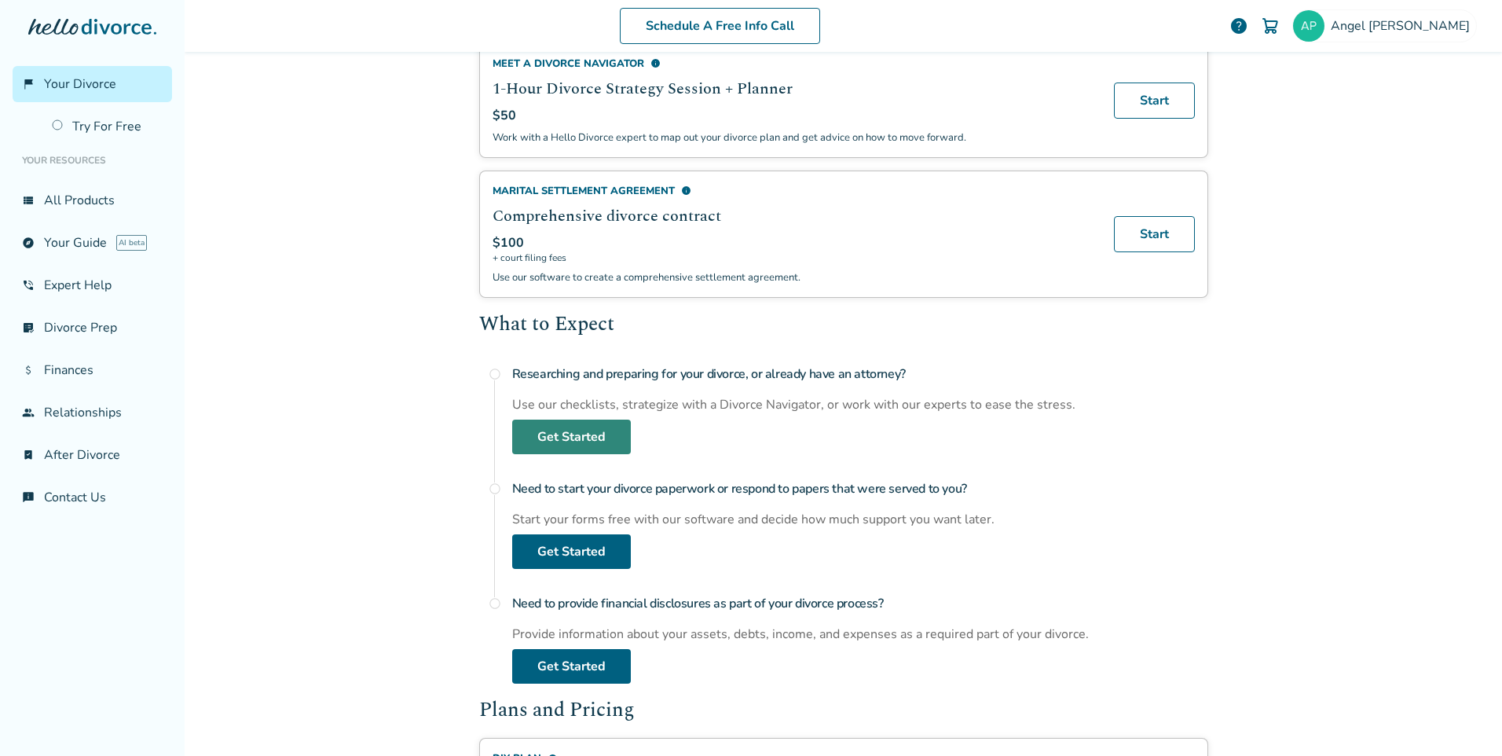
click at [585, 431] on link "Get Started" at bounding box center [571, 437] width 119 height 35
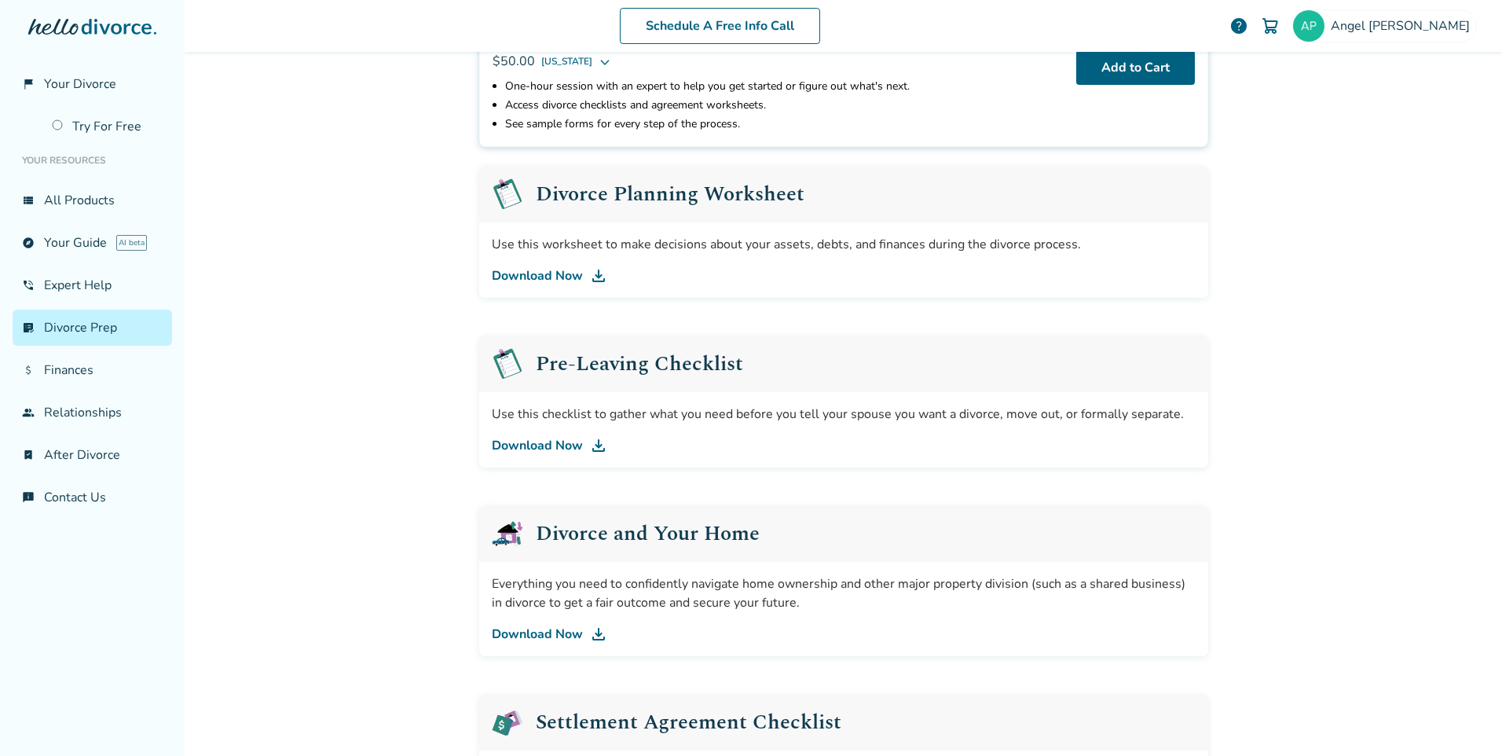
scroll to position [156, 0]
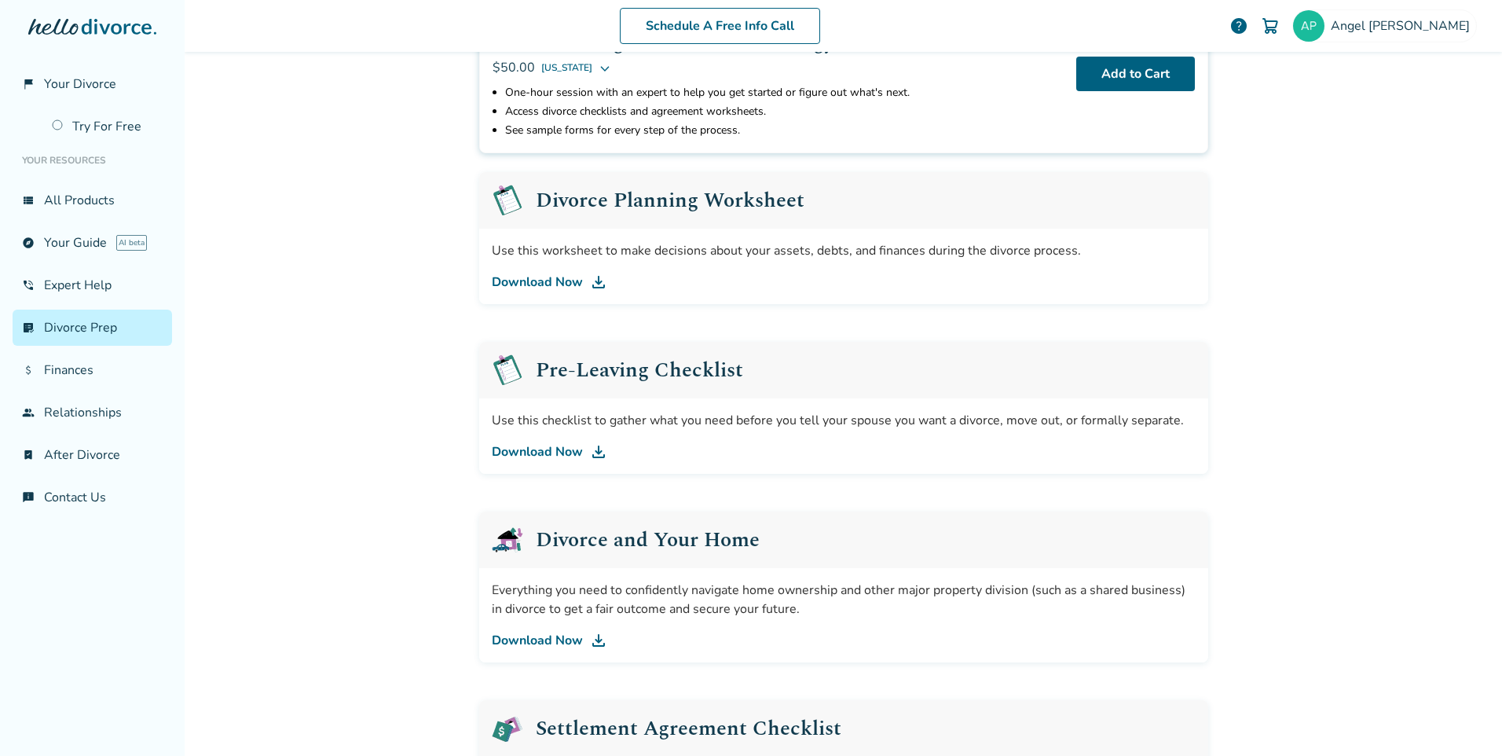
click at [555, 279] on link "Download Now" at bounding box center [844, 282] width 704 height 19
